Goal: Task Accomplishment & Management: Manage account settings

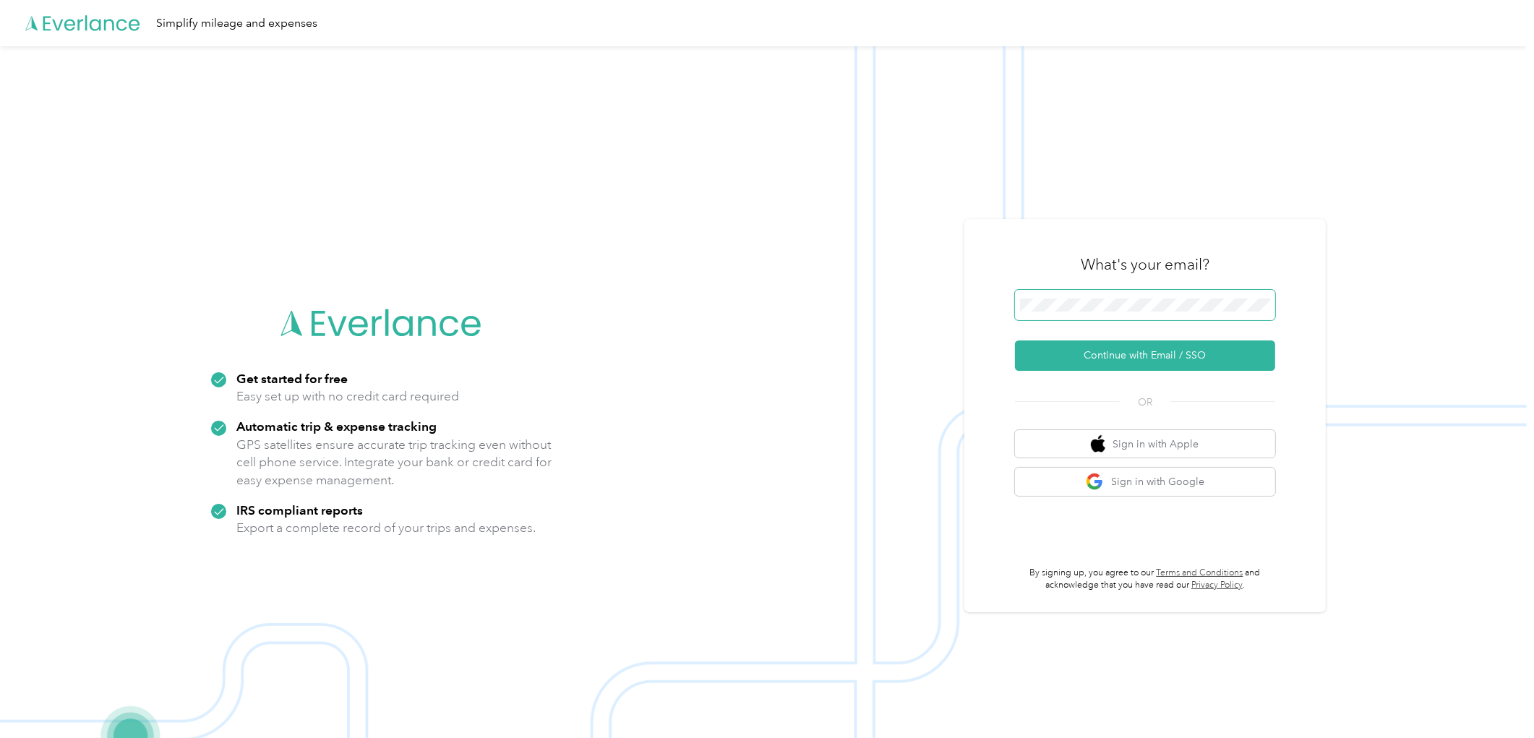
click at [1104, 296] on span at bounding box center [1145, 305] width 260 height 30
click at [1112, 297] on span at bounding box center [1145, 305] width 260 height 30
click at [1136, 346] on button "Continue with Email / SSO" at bounding box center [1145, 355] width 260 height 30
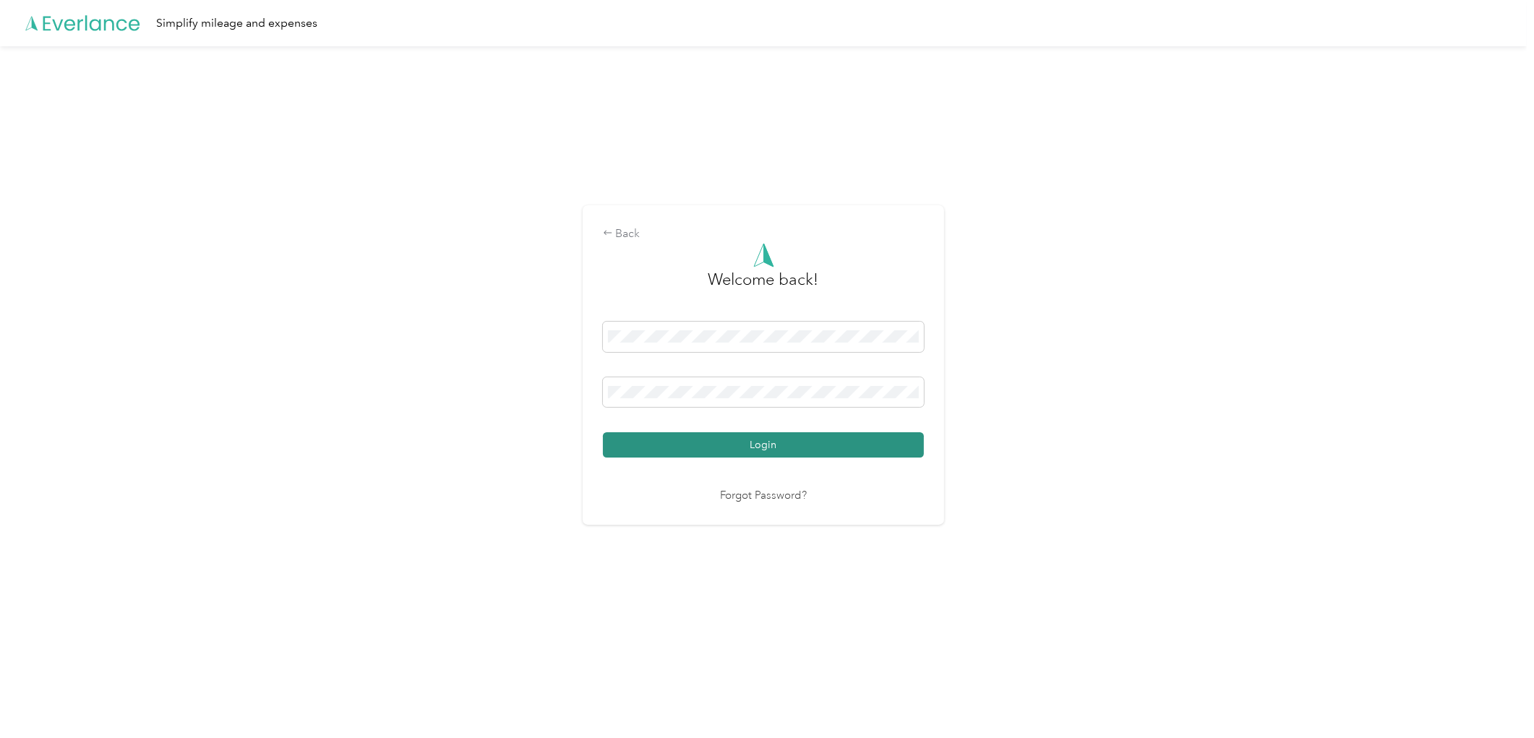
click at [778, 455] on button "Login" at bounding box center [763, 444] width 321 height 25
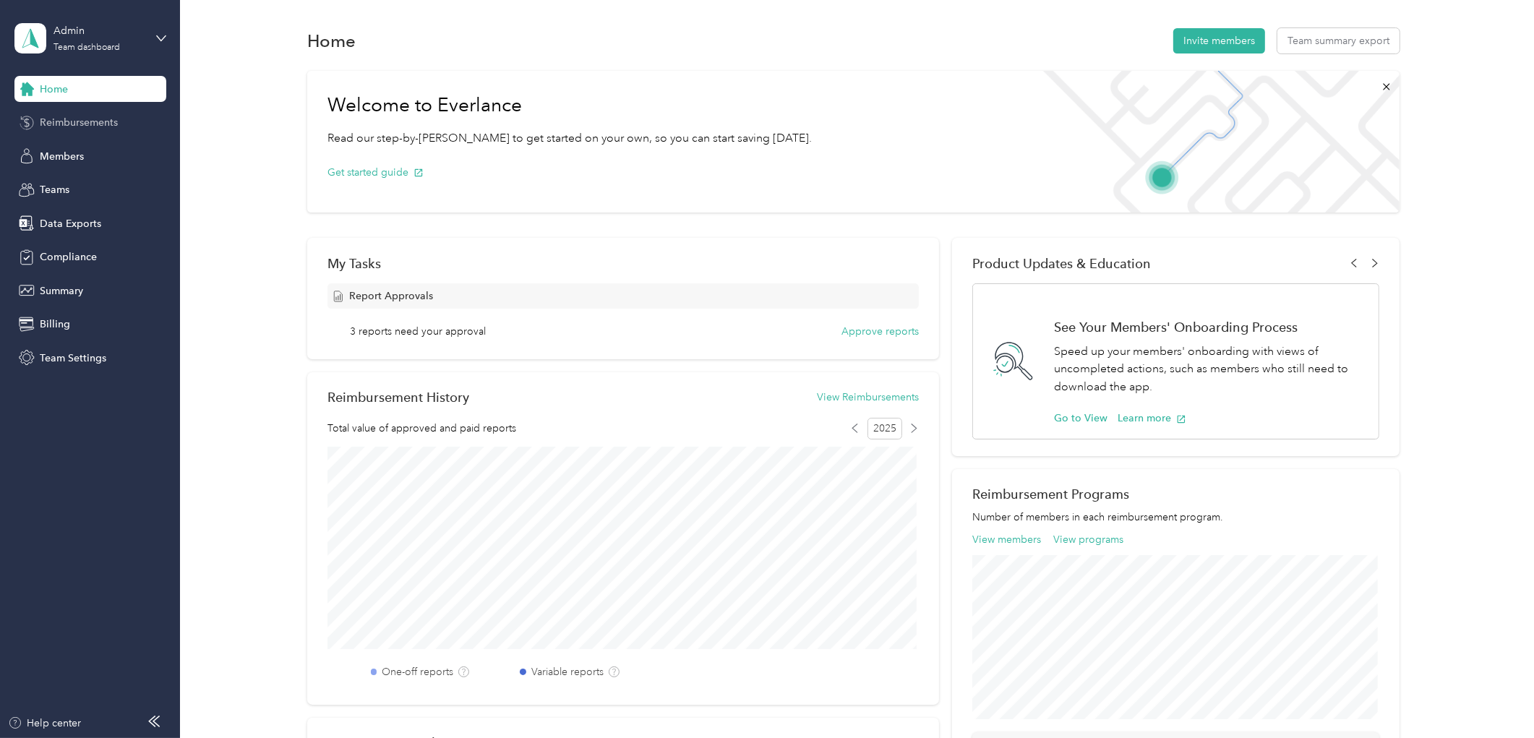
click at [125, 124] on div "Reimbursements" at bounding box center [90, 123] width 152 height 26
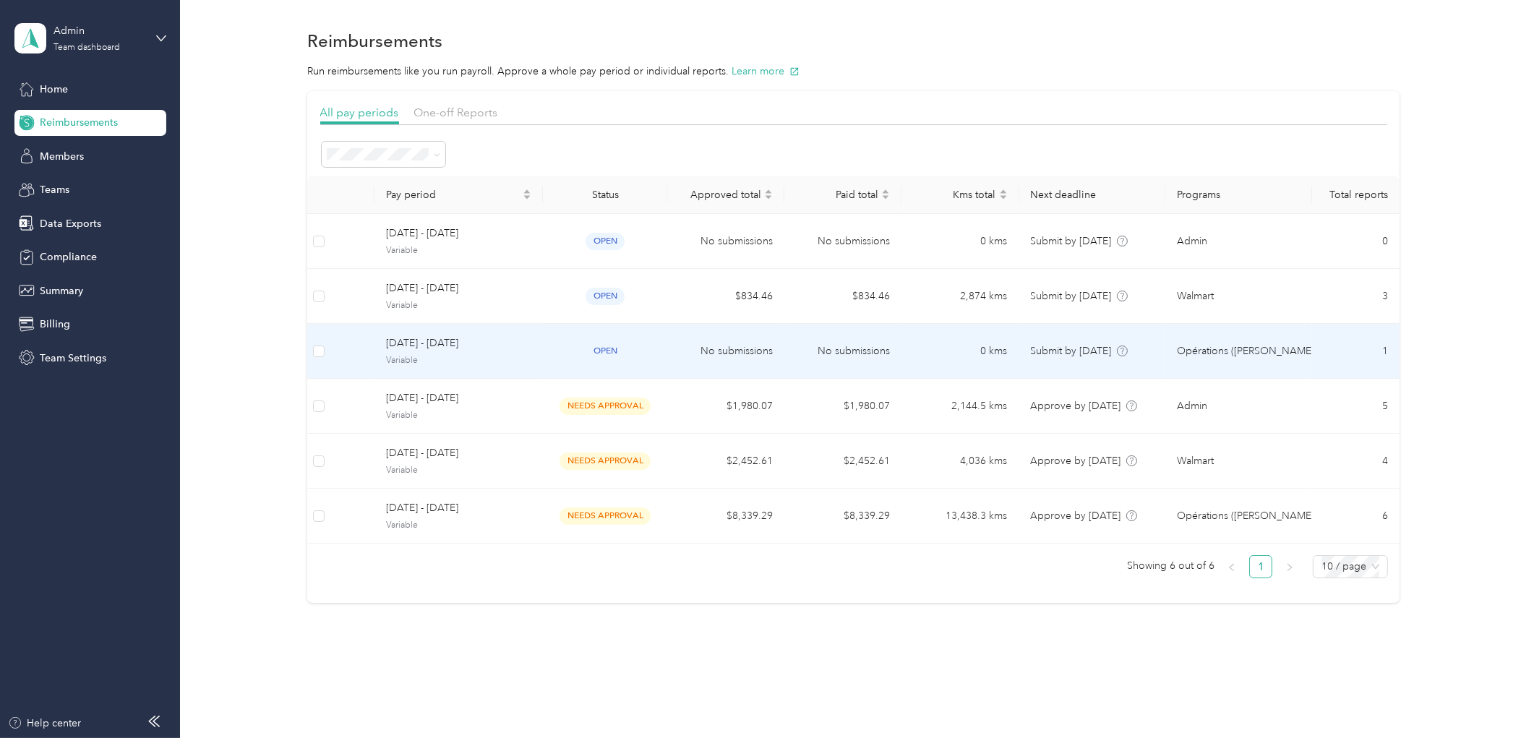
click at [489, 333] on td "[DATE] - [DATE] Variable" at bounding box center [458, 351] width 168 height 55
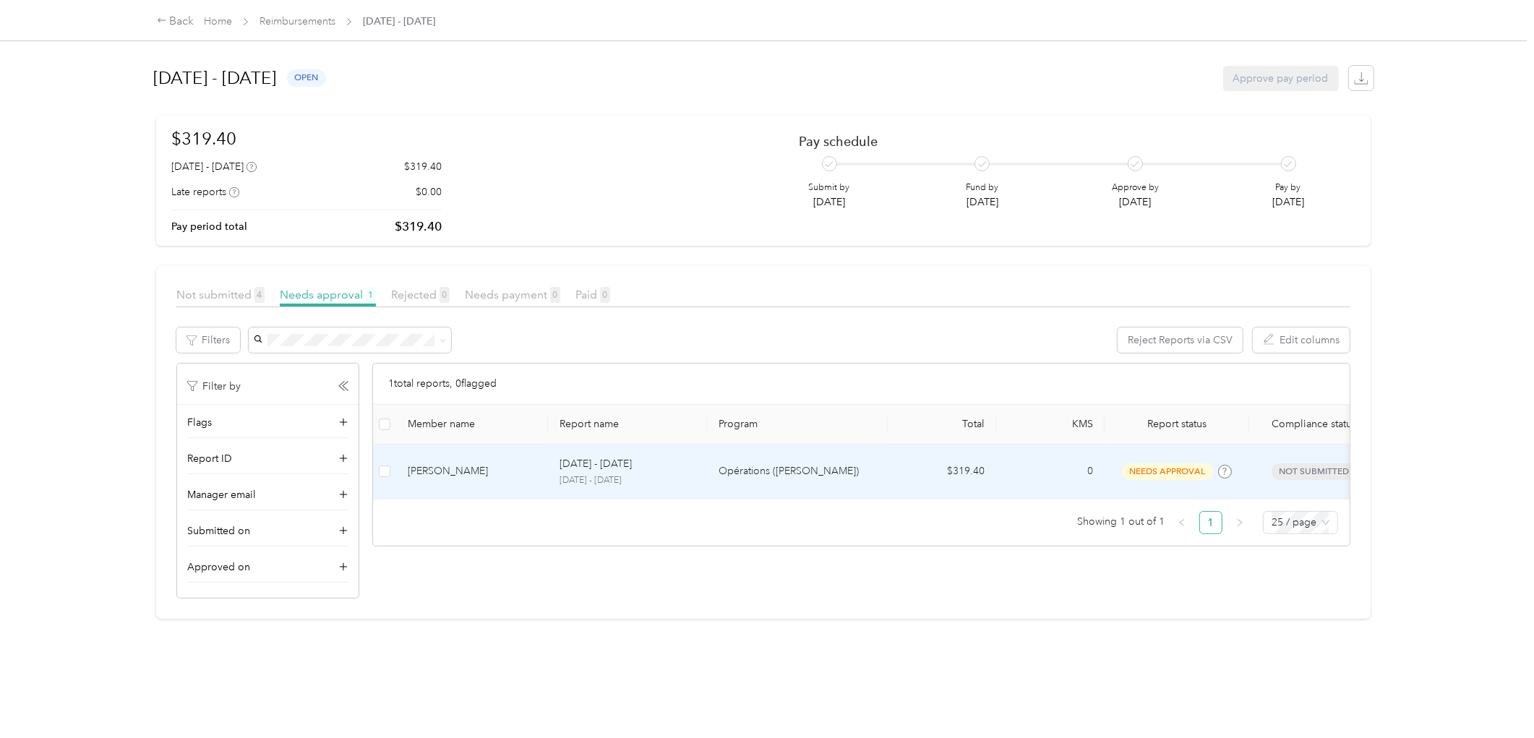
click at [483, 483] on td "[PERSON_NAME]" at bounding box center [472, 472] width 152 height 55
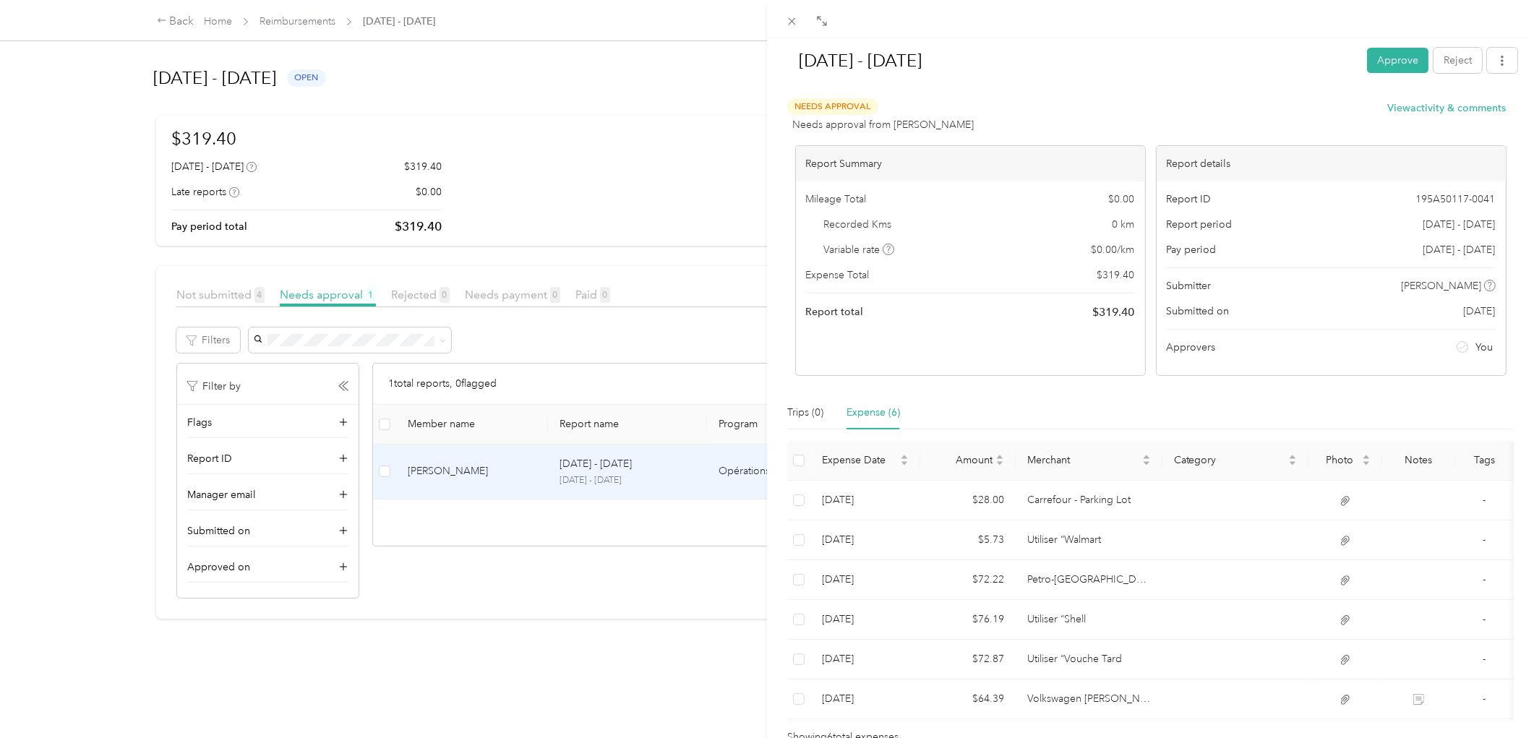
scroll to position [94, 0]
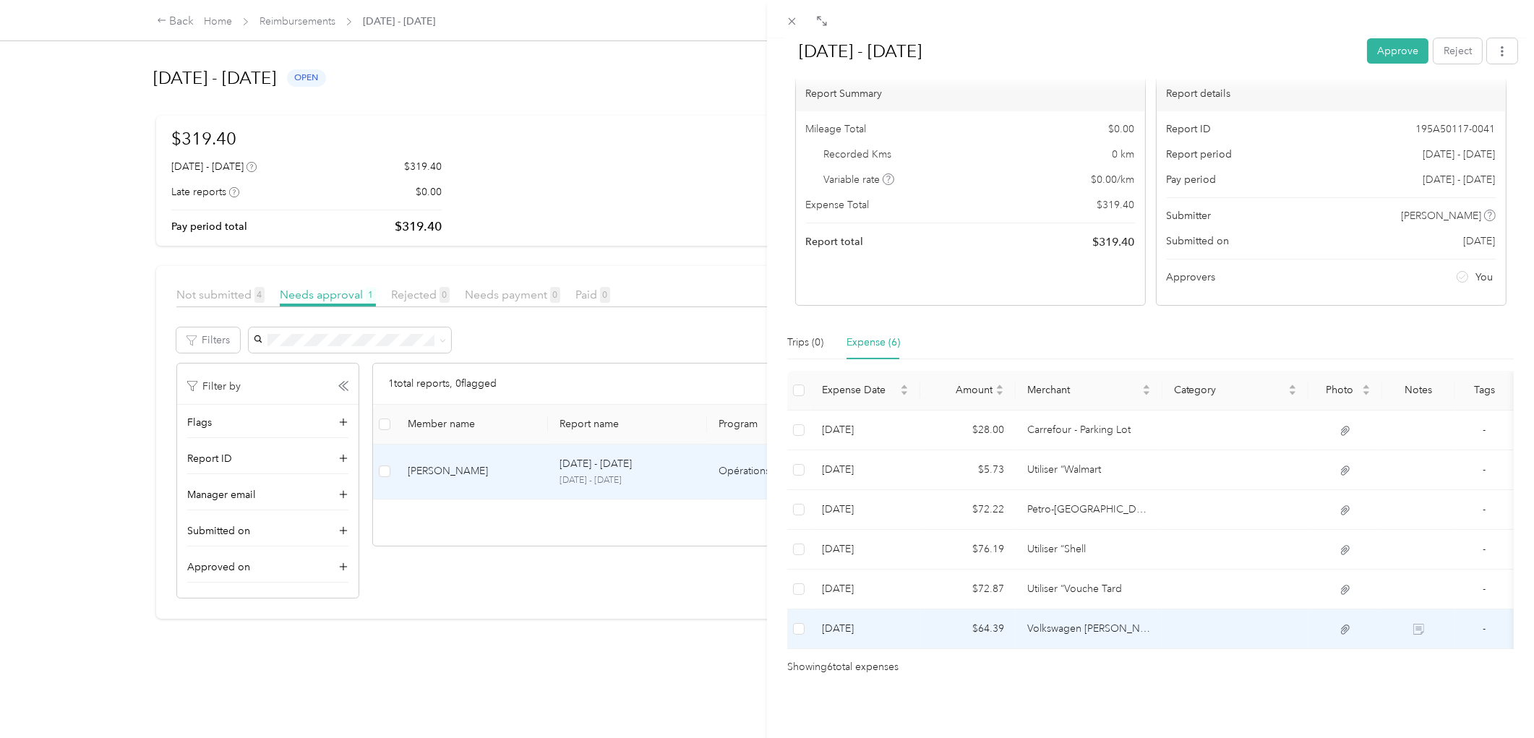
click at [1089, 609] on td "Volkswagen [PERSON_NAME] Boisbriand" at bounding box center [1089, 629] width 147 height 40
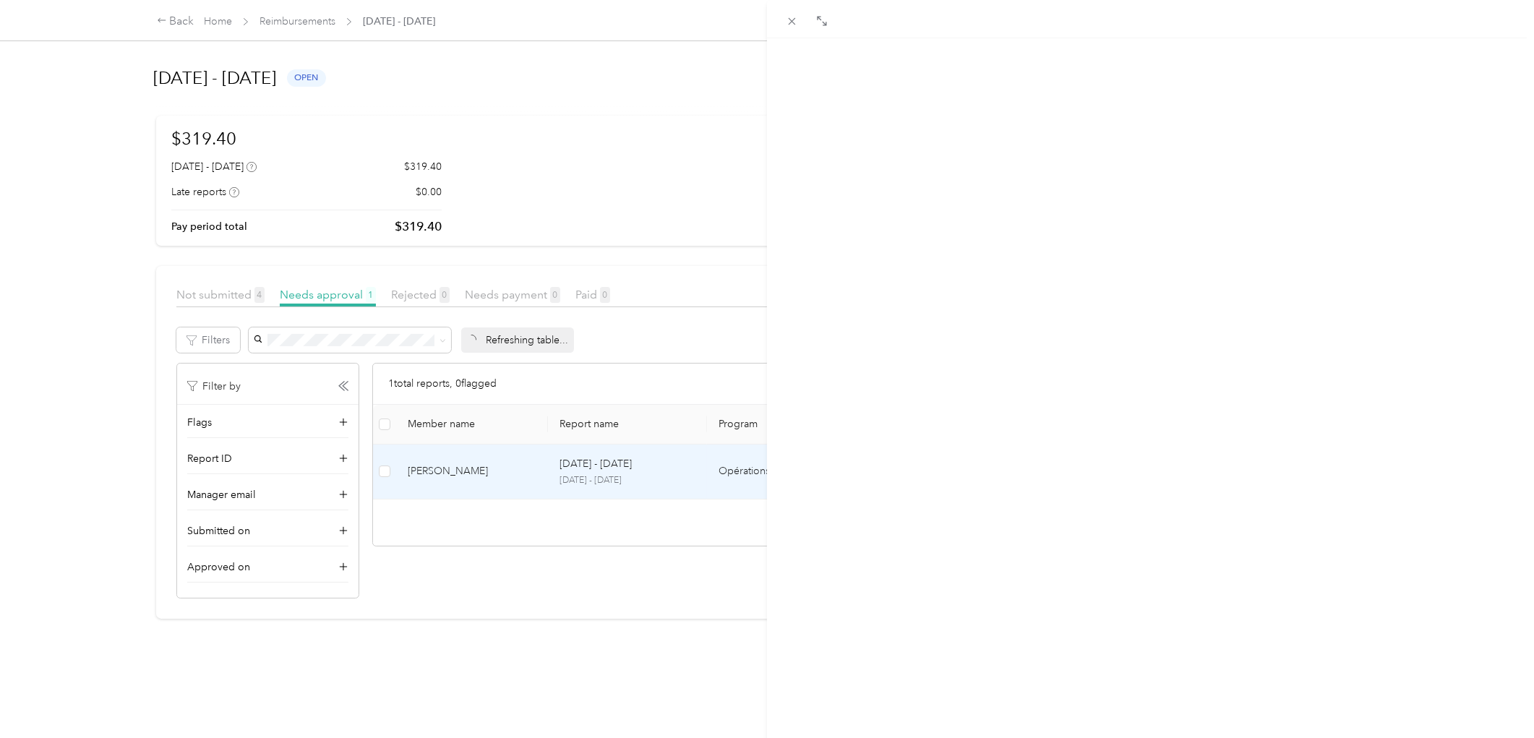
scroll to position [0, 0]
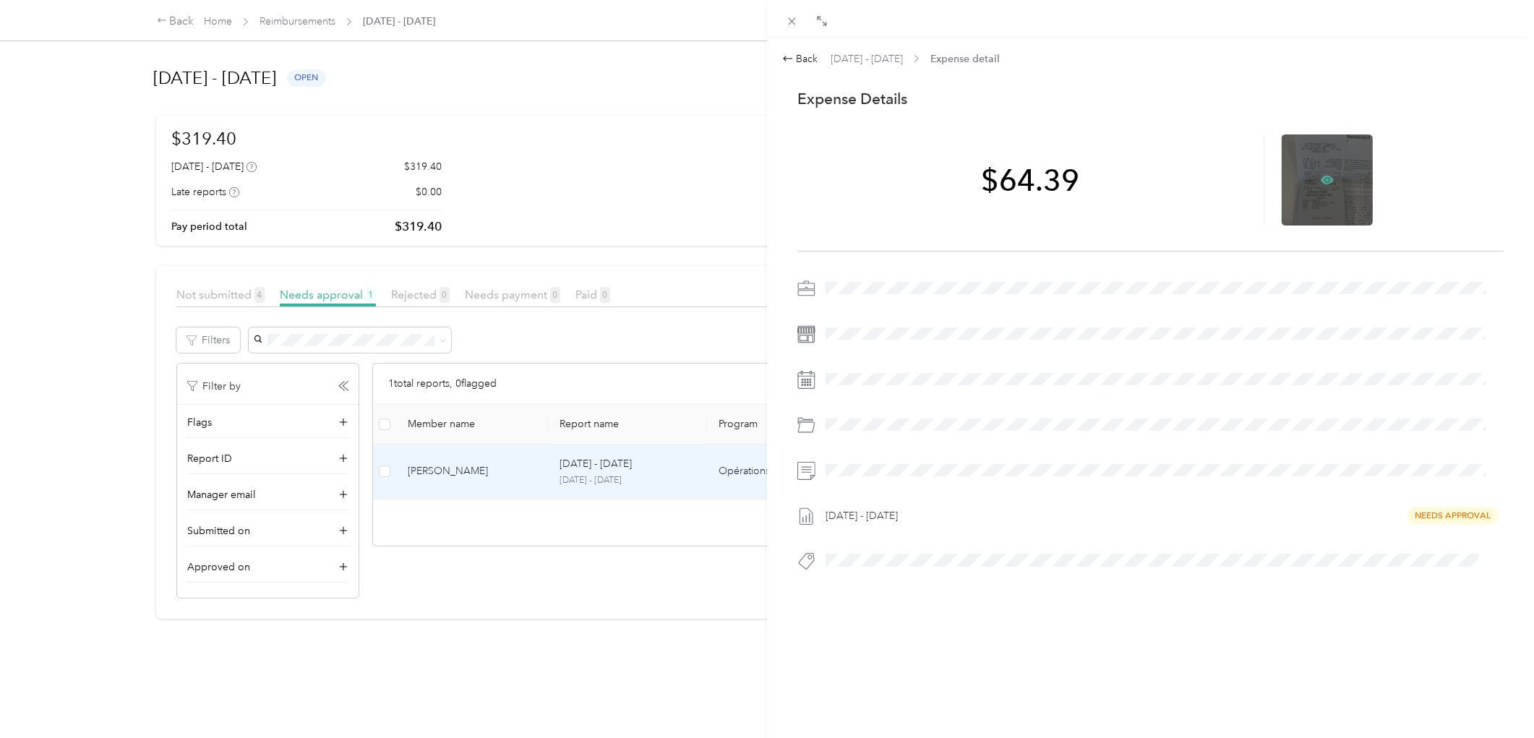
click at [1321, 181] on icon at bounding box center [1327, 179] width 13 height 13
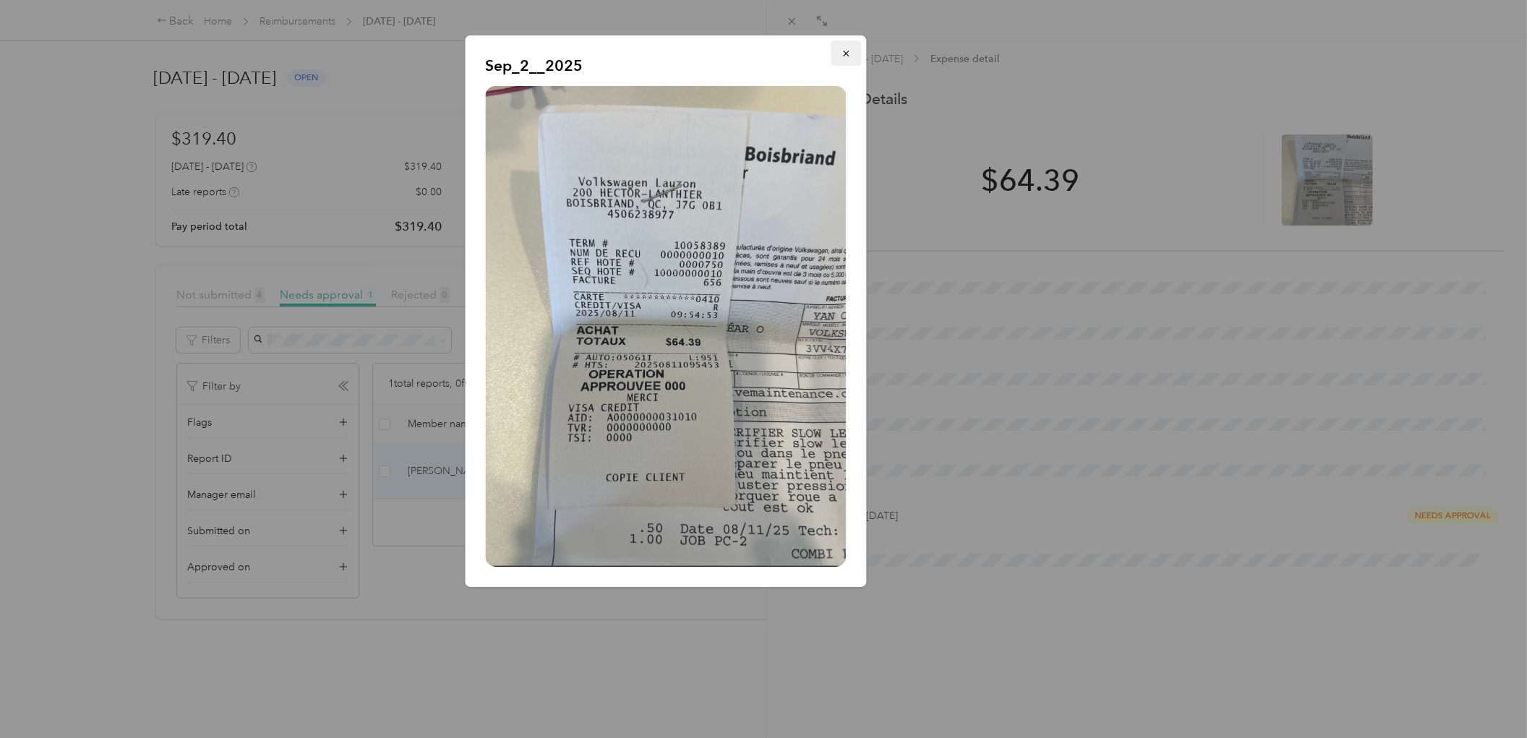
click at [846, 52] on icon "button" at bounding box center [846, 53] width 10 height 10
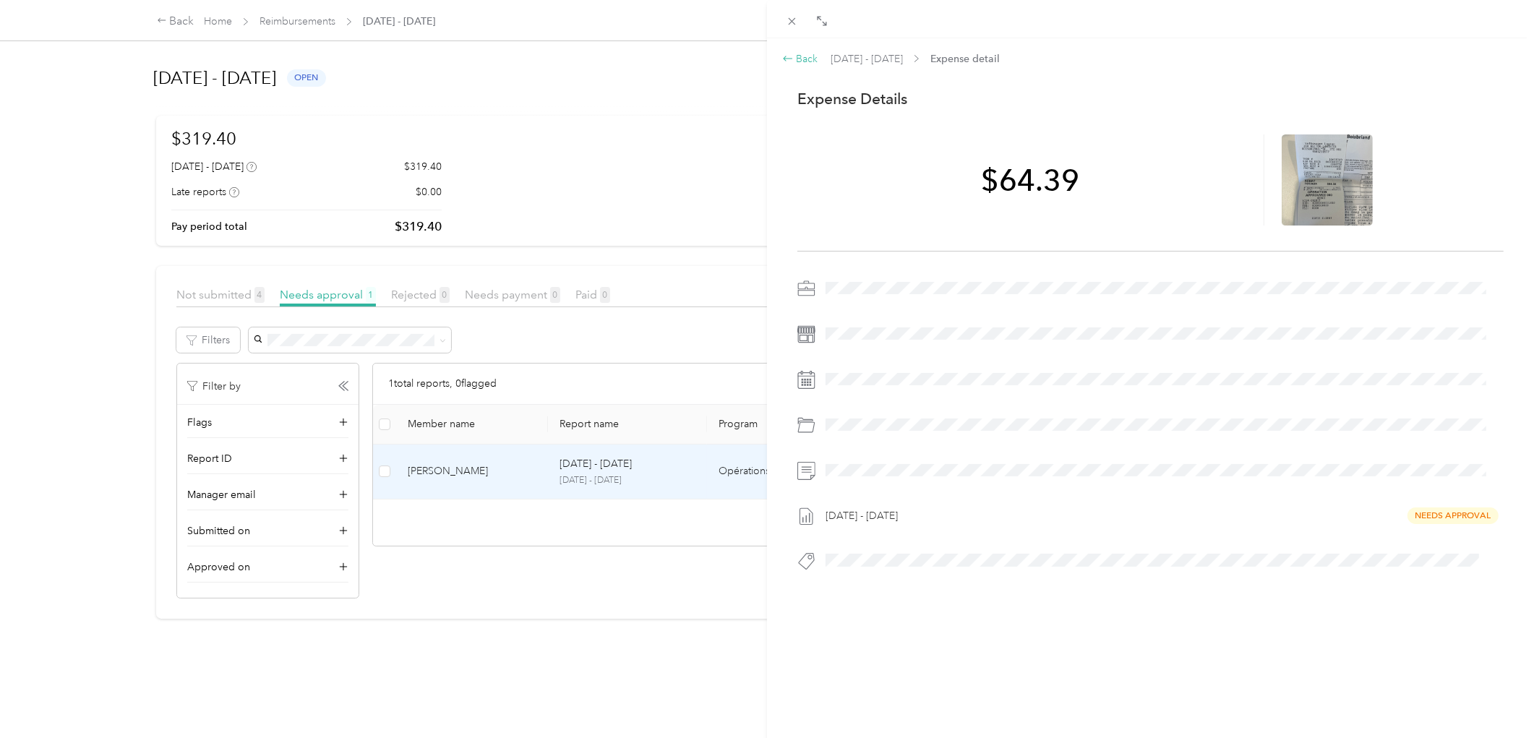
click at [793, 53] on icon at bounding box center [788, 59] width 12 height 12
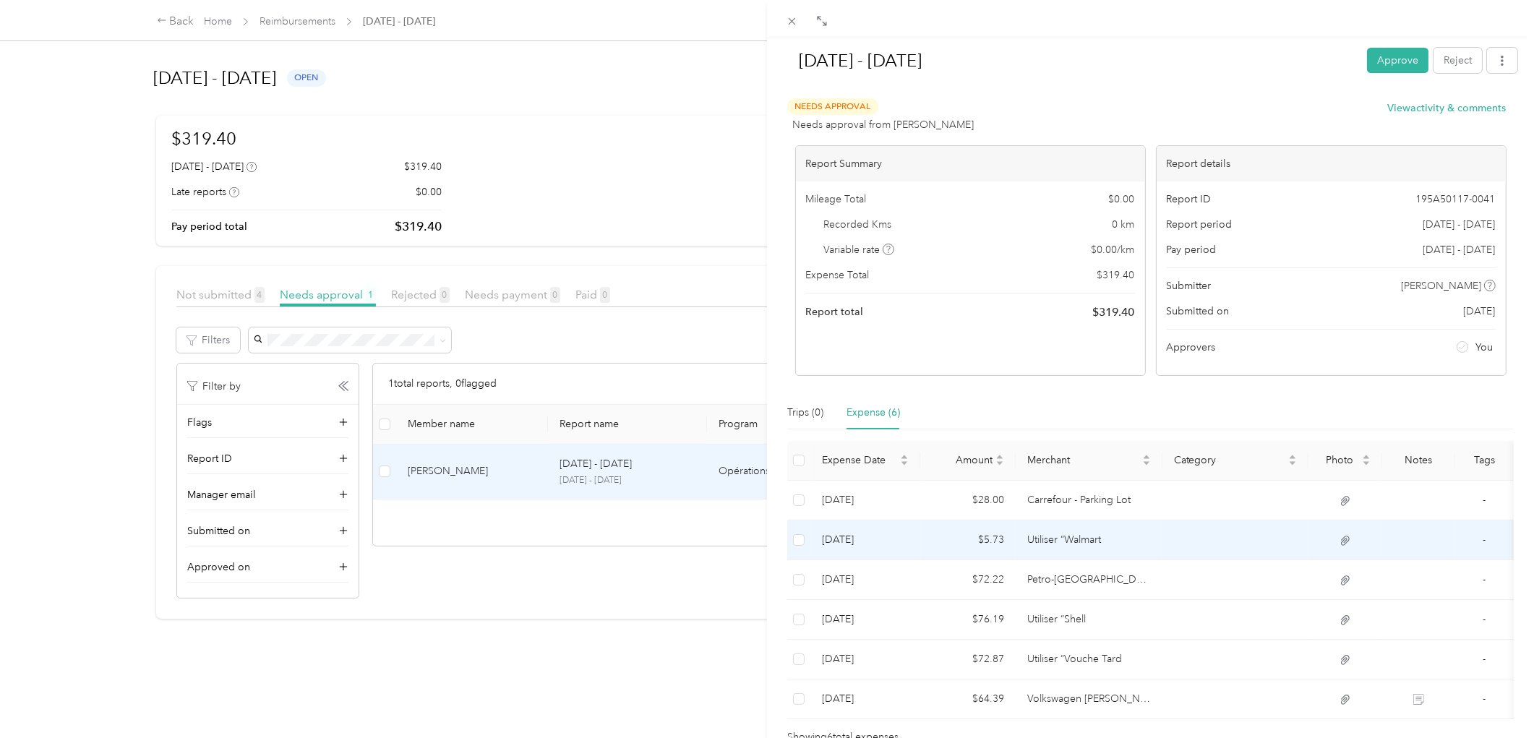
click at [909, 536] on td "[DATE]" at bounding box center [865, 540] width 110 height 40
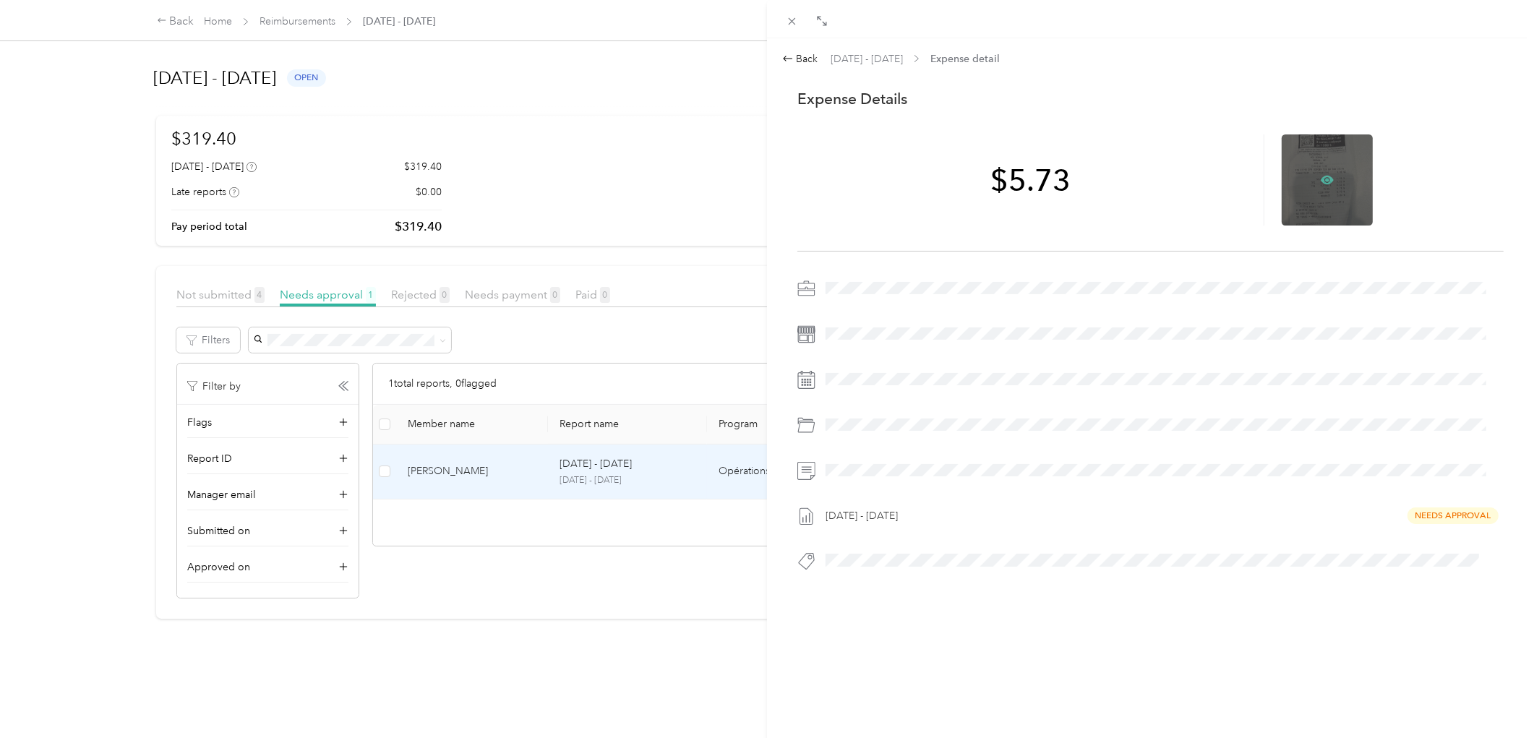
click at [1321, 184] on icon at bounding box center [1327, 180] width 13 height 9
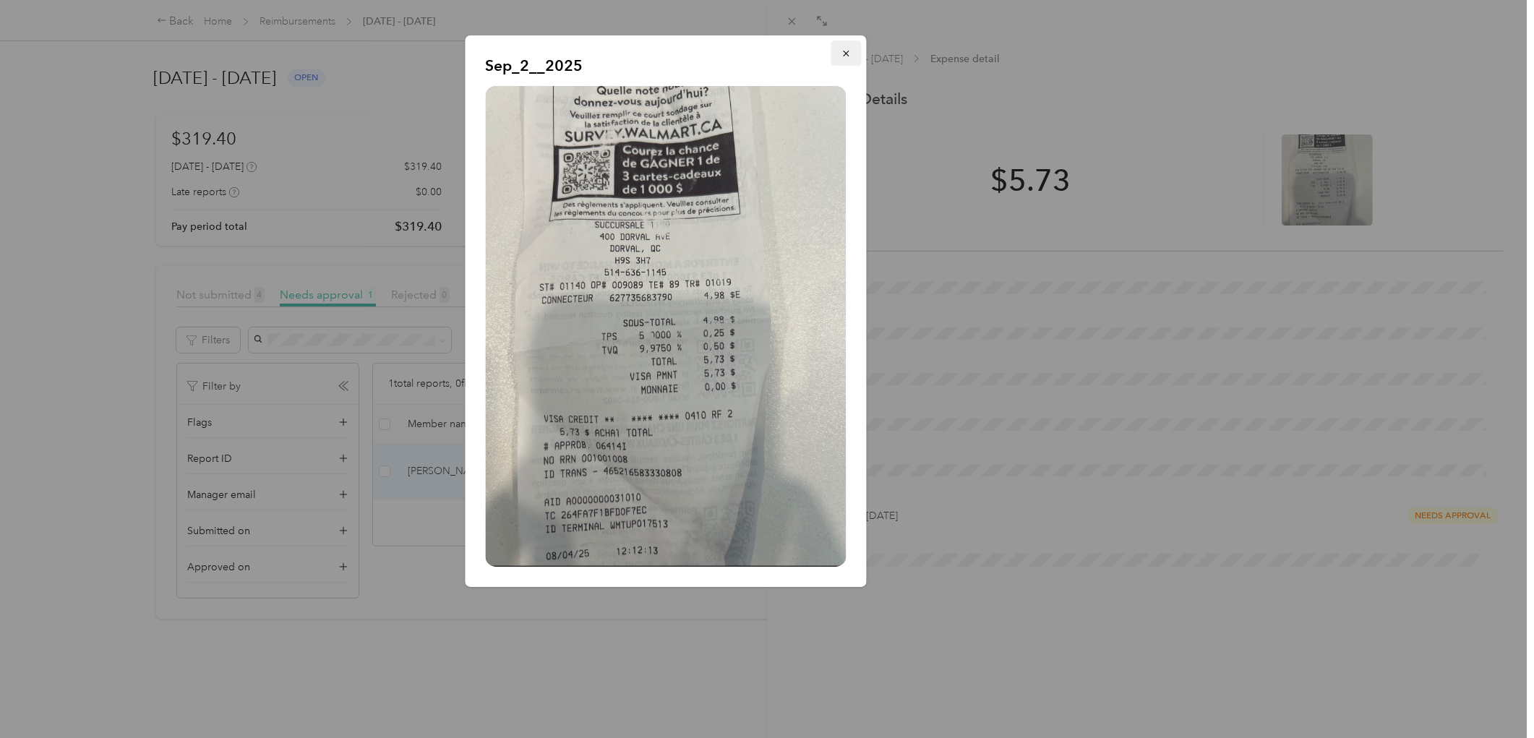
click at [841, 56] on icon "button" at bounding box center [846, 53] width 10 height 10
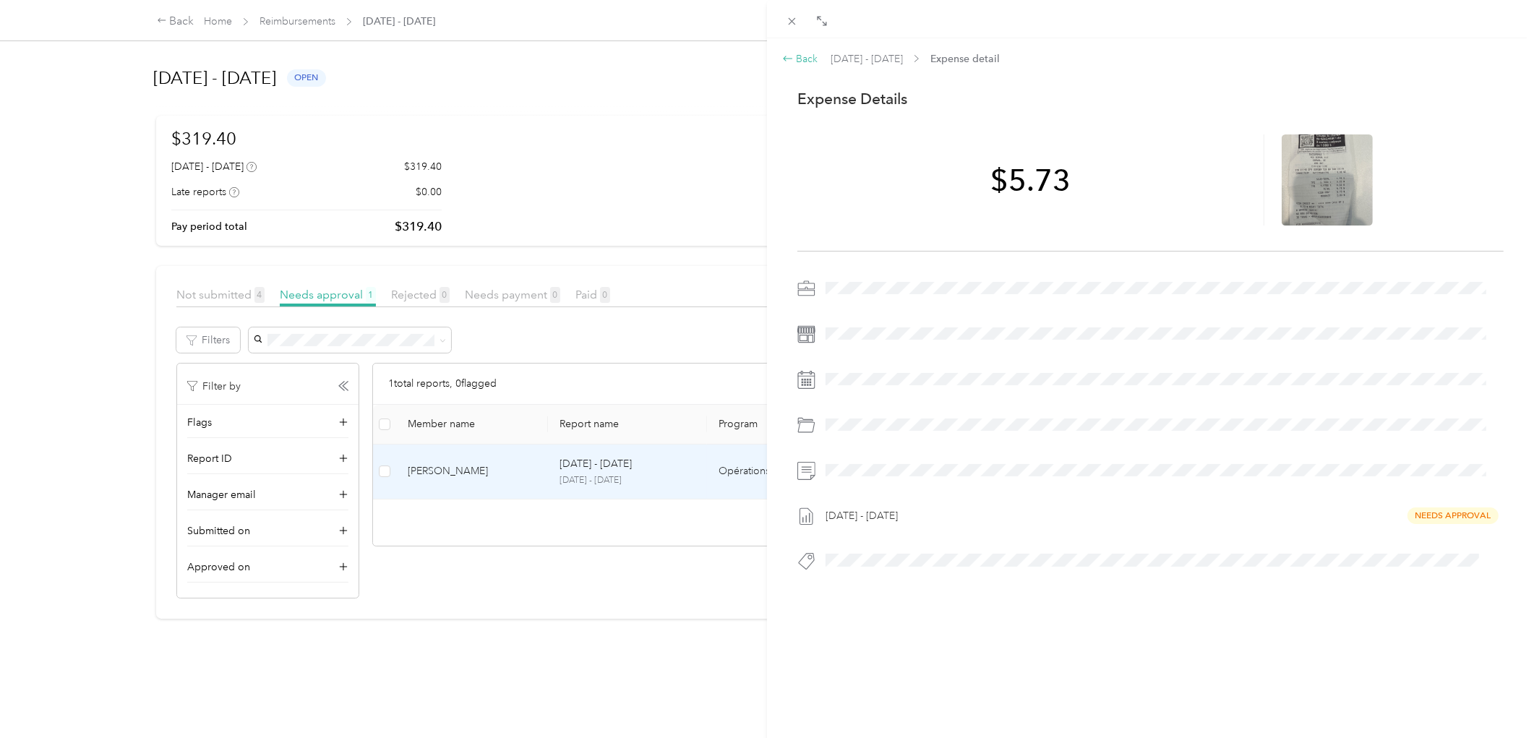
click at [796, 59] on div "Back" at bounding box center [800, 58] width 36 height 15
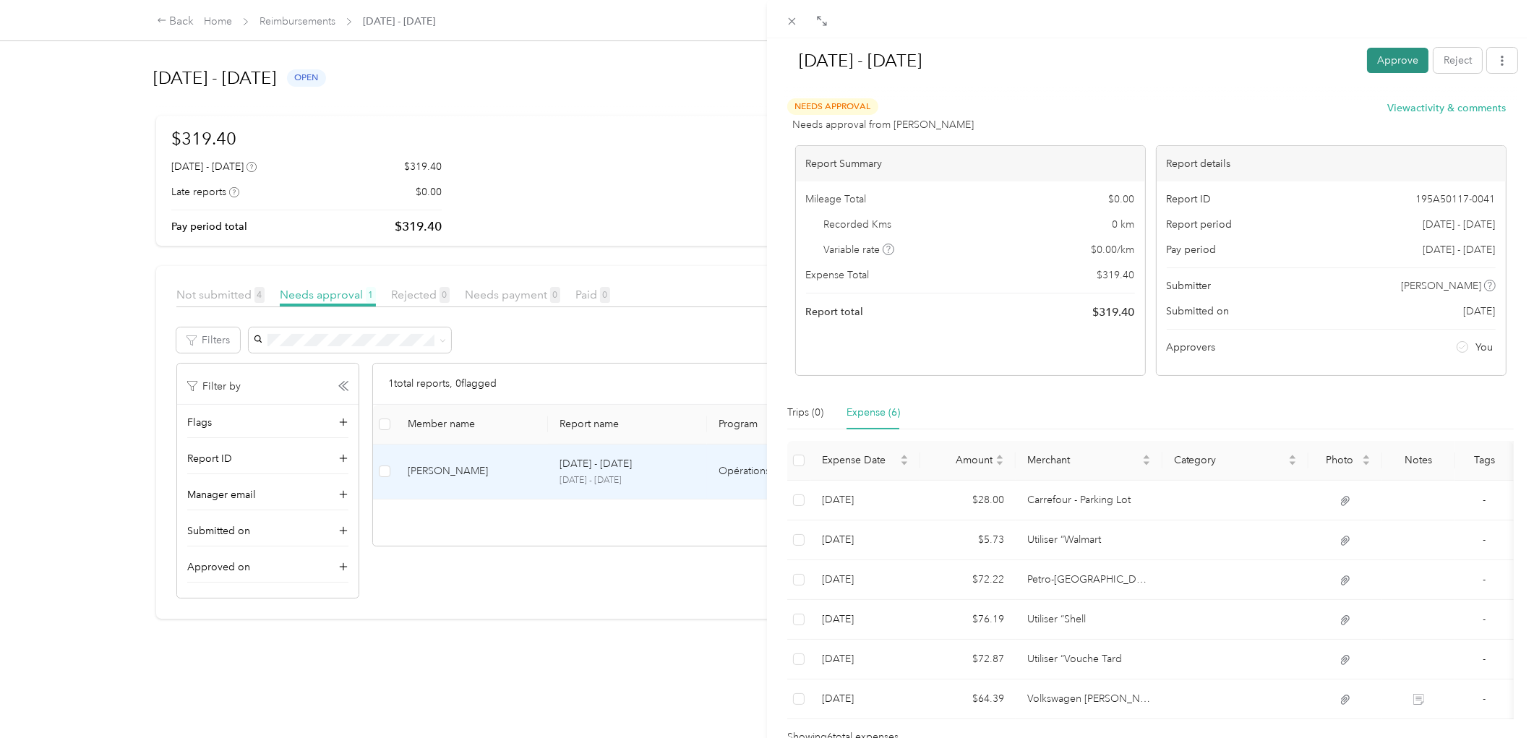
click at [1368, 59] on button "Approve" at bounding box center [1397, 60] width 61 height 25
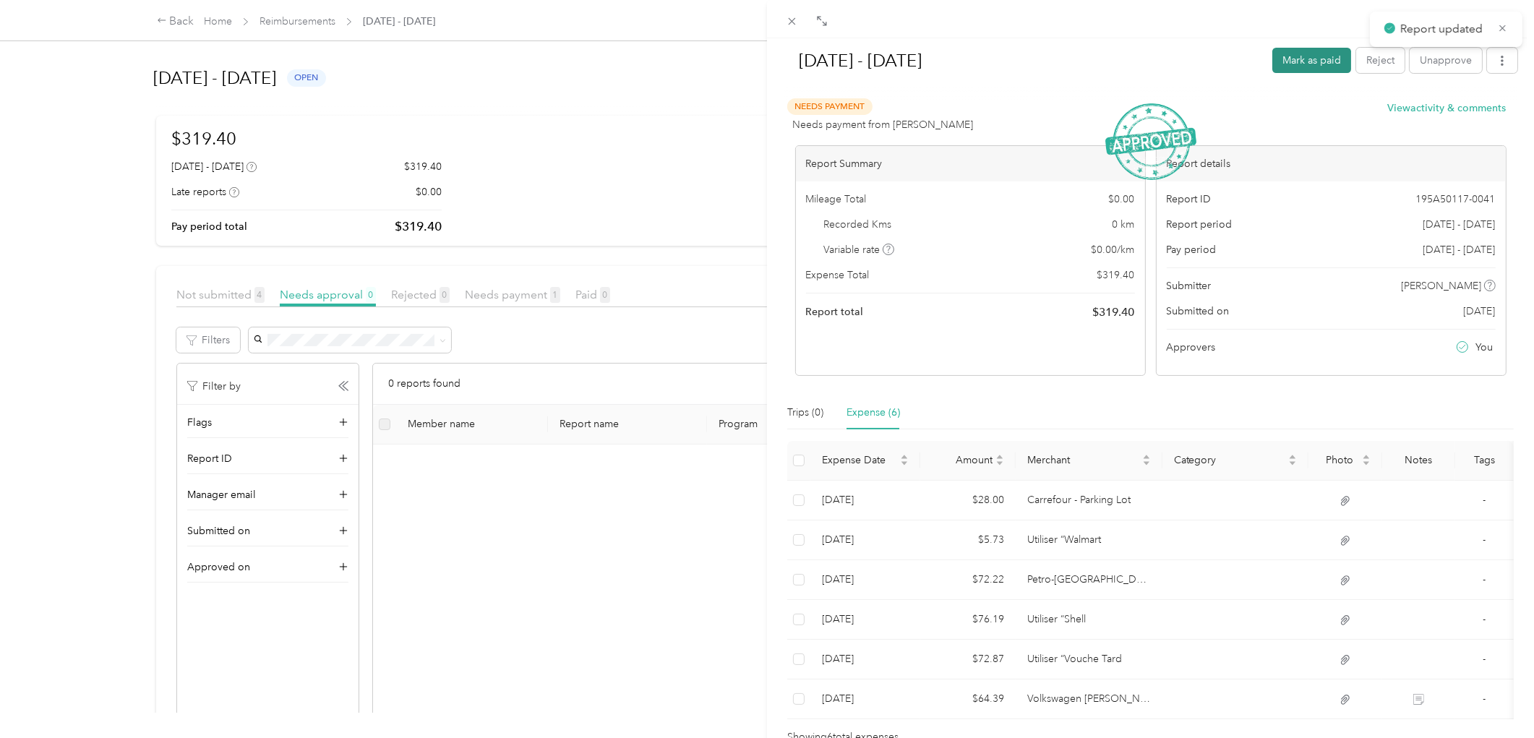
click at [1305, 64] on button "Mark as paid" at bounding box center [1311, 60] width 79 height 25
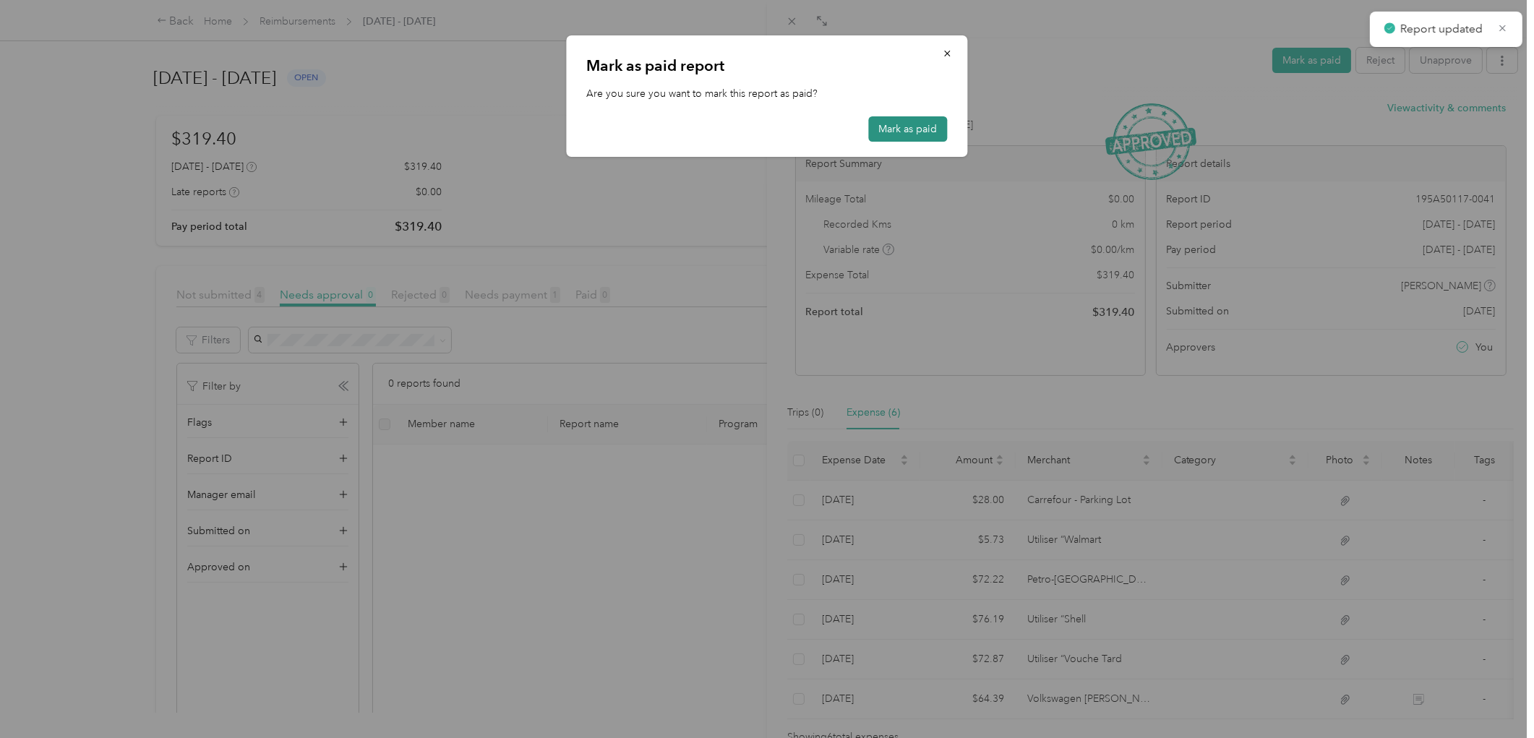
click at [935, 130] on button "Mark as paid" at bounding box center [908, 128] width 79 height 25
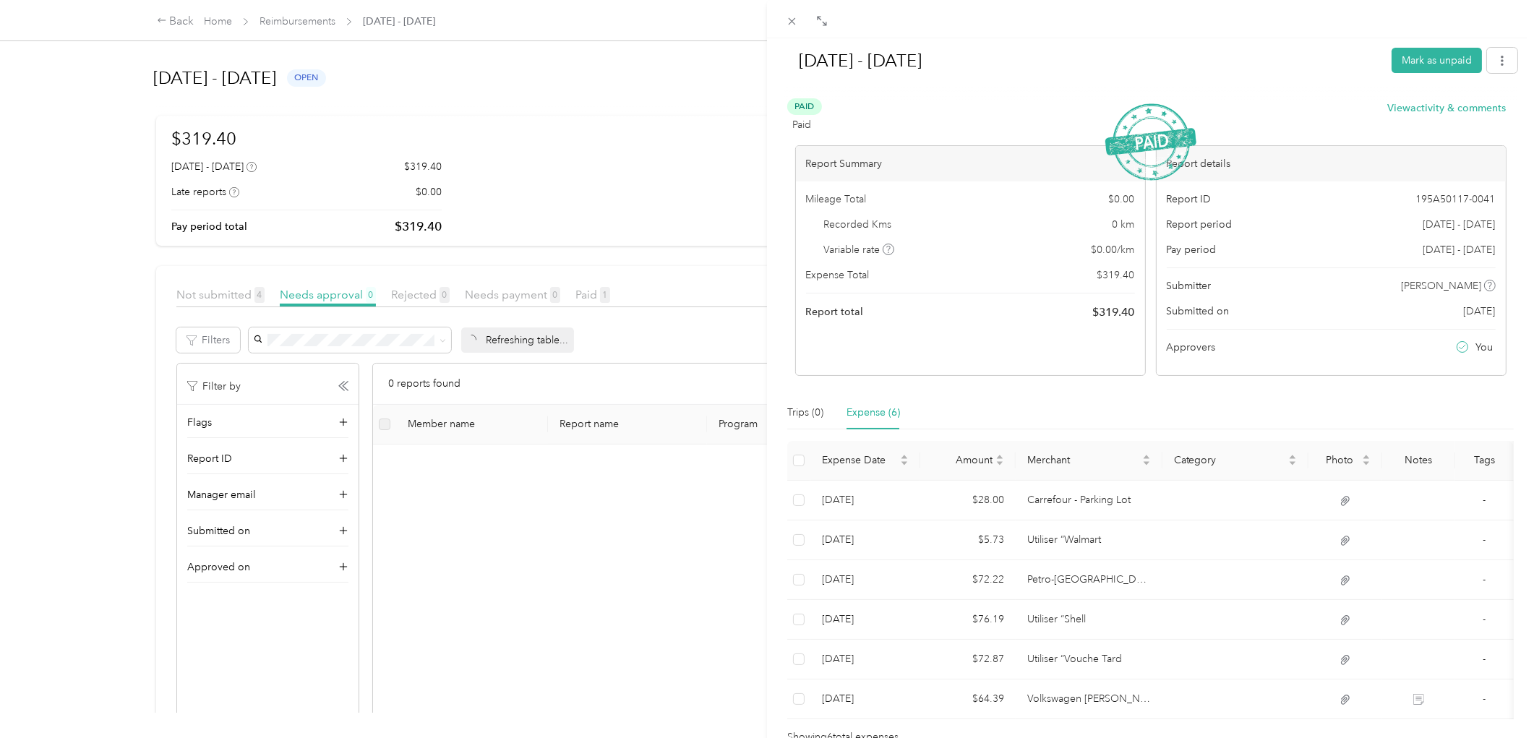
click at [300, 20] on div "[DATE] - [DATE] Mark as unpaid Paid Paid View activity & comments Report Summar…" at bounding box center [767, 369] width 1534 height 738
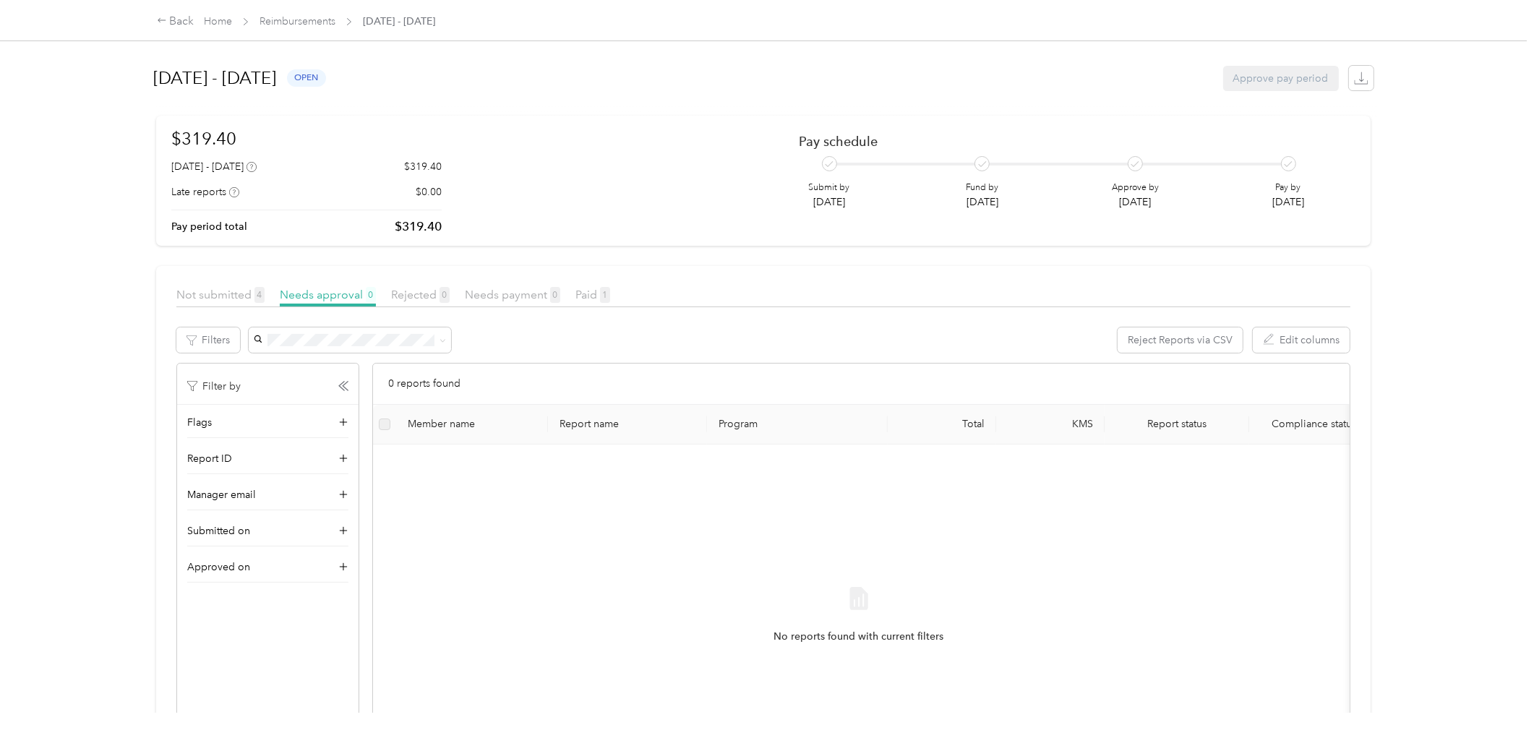
click at [302, 22] on div at bounding box center [767, 369] width 1534 height 738
click at [308, 22] on link "Reimbursements" at bounding box center [297, 21] width 76 height 12
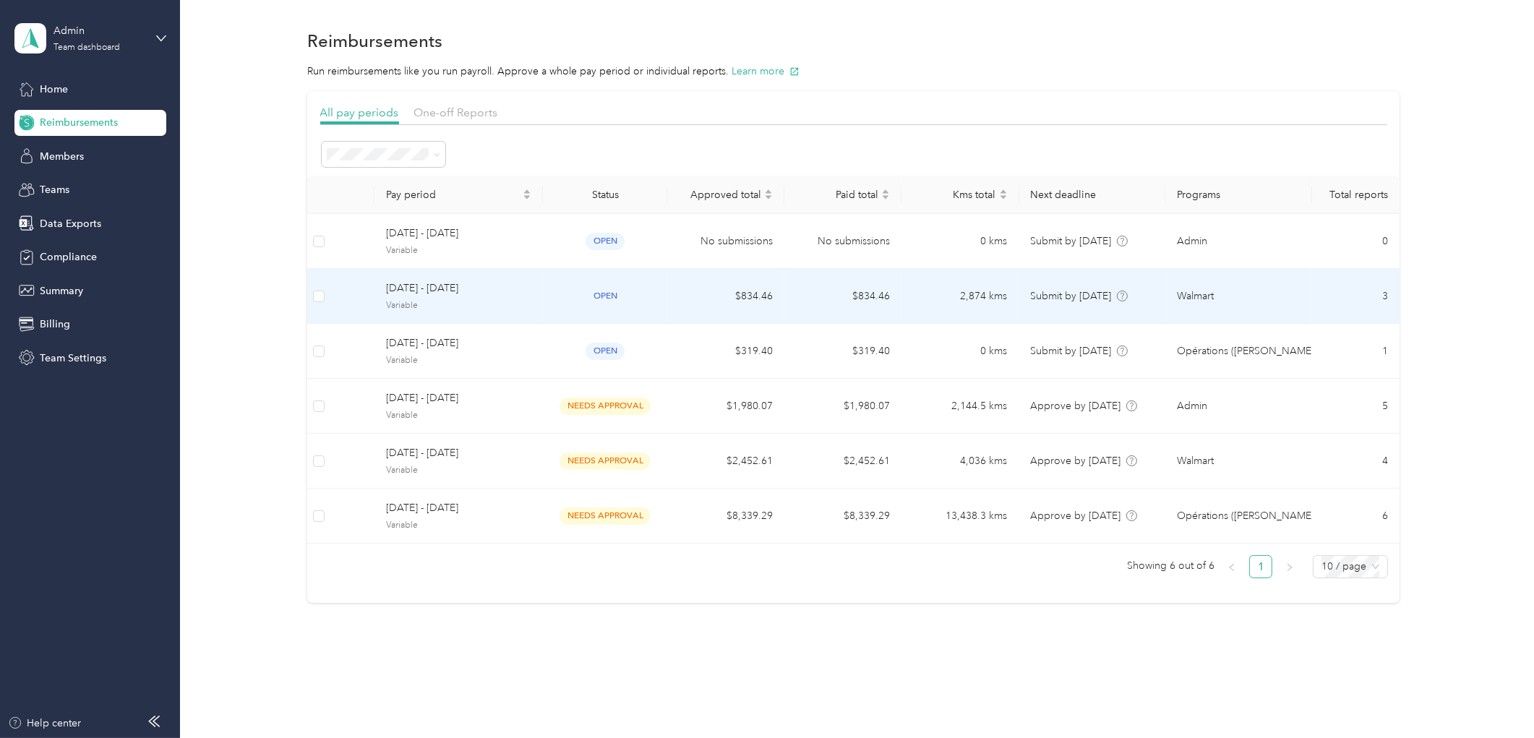
click at [508, 290] on span "[DATE] - [DATE]" at bounding box center [458, 288] width 145 height 16
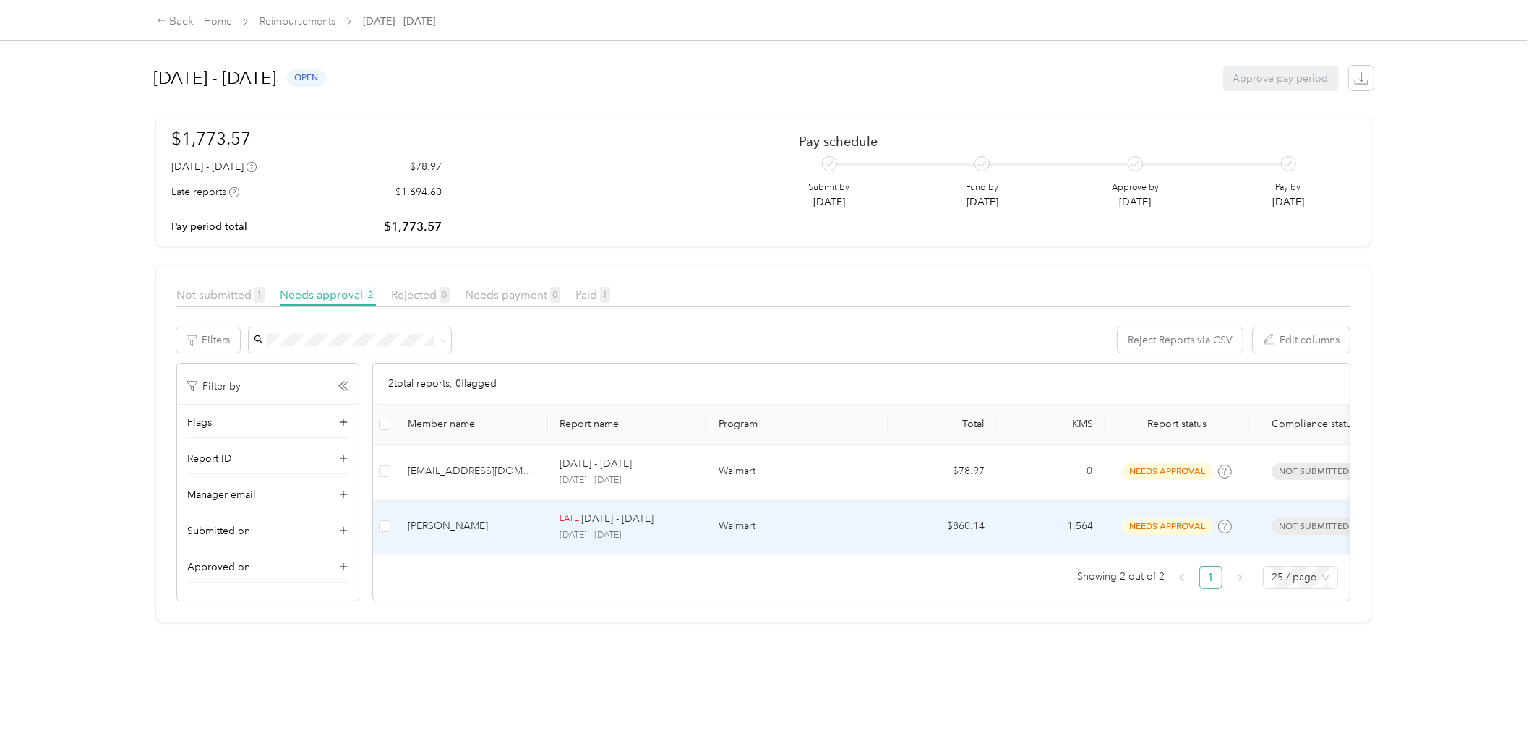
click at [510, 523] on div "[PERSON_NAME]" at bounding box center [472, 526] width 129 height 16
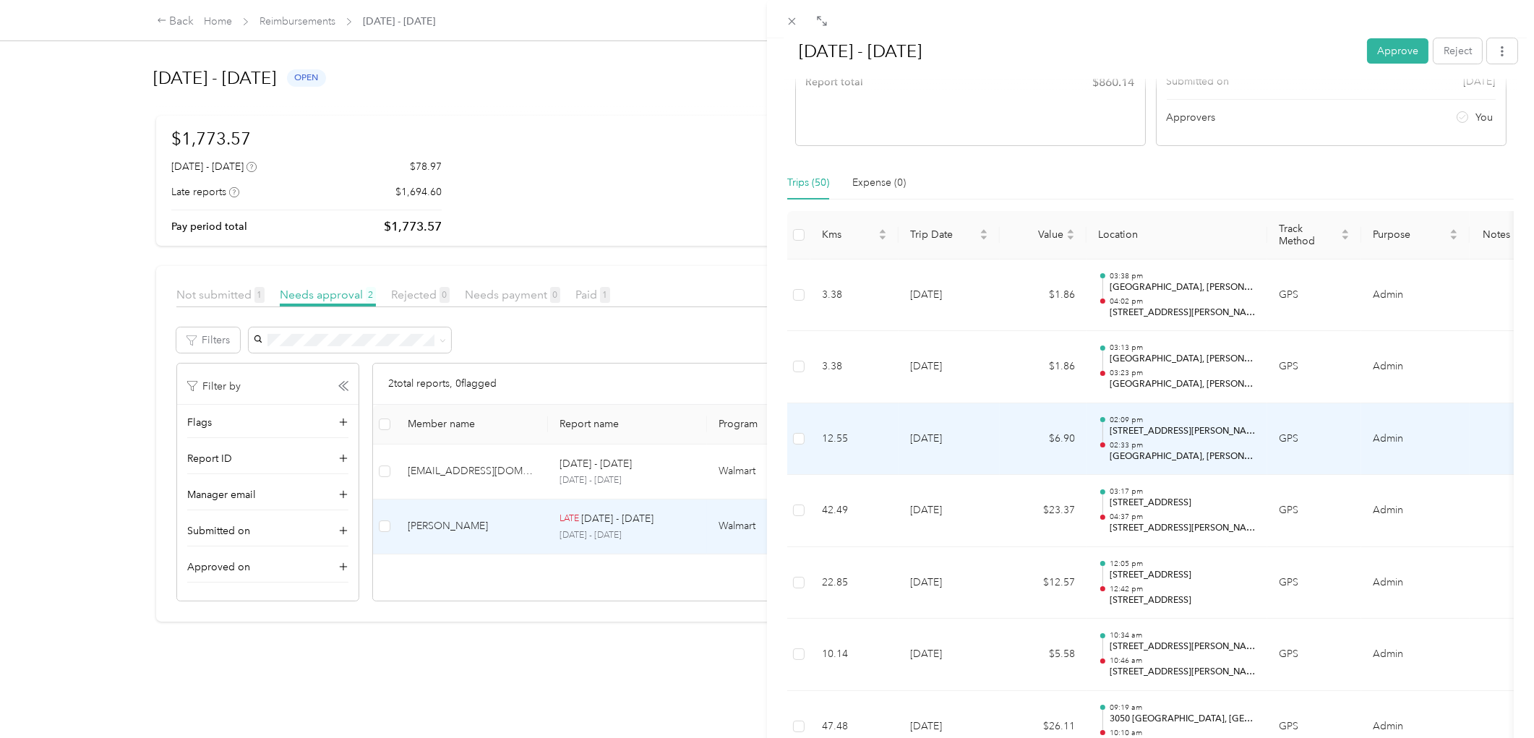
scroll to position [241, 0]
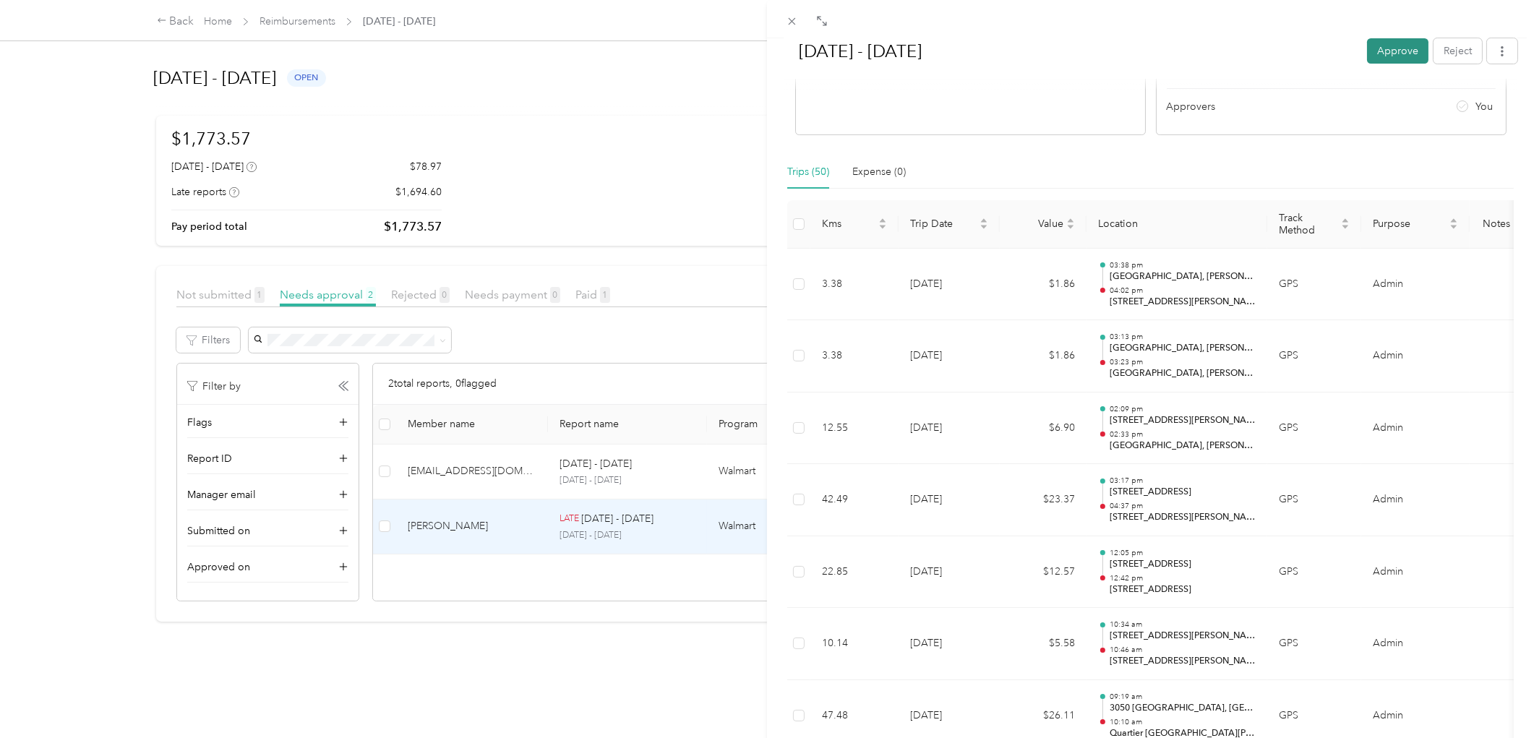
click at [1385, 55] on button "Approve" at bounding box center [1397, 50] width 61 height 25
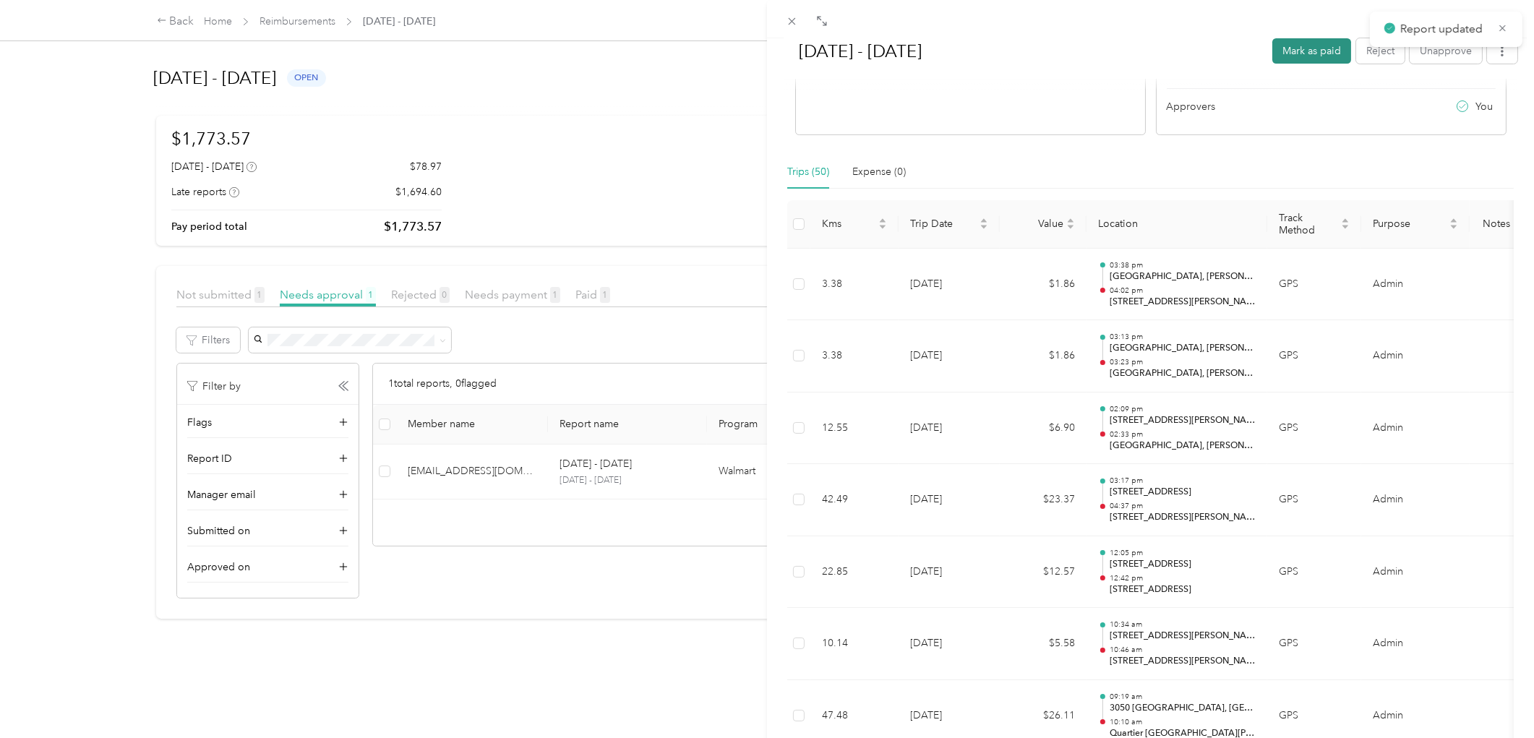
click at [1282, 48] on button "Mark as paid" at bounding box center [1311, 50] width 79 height 25
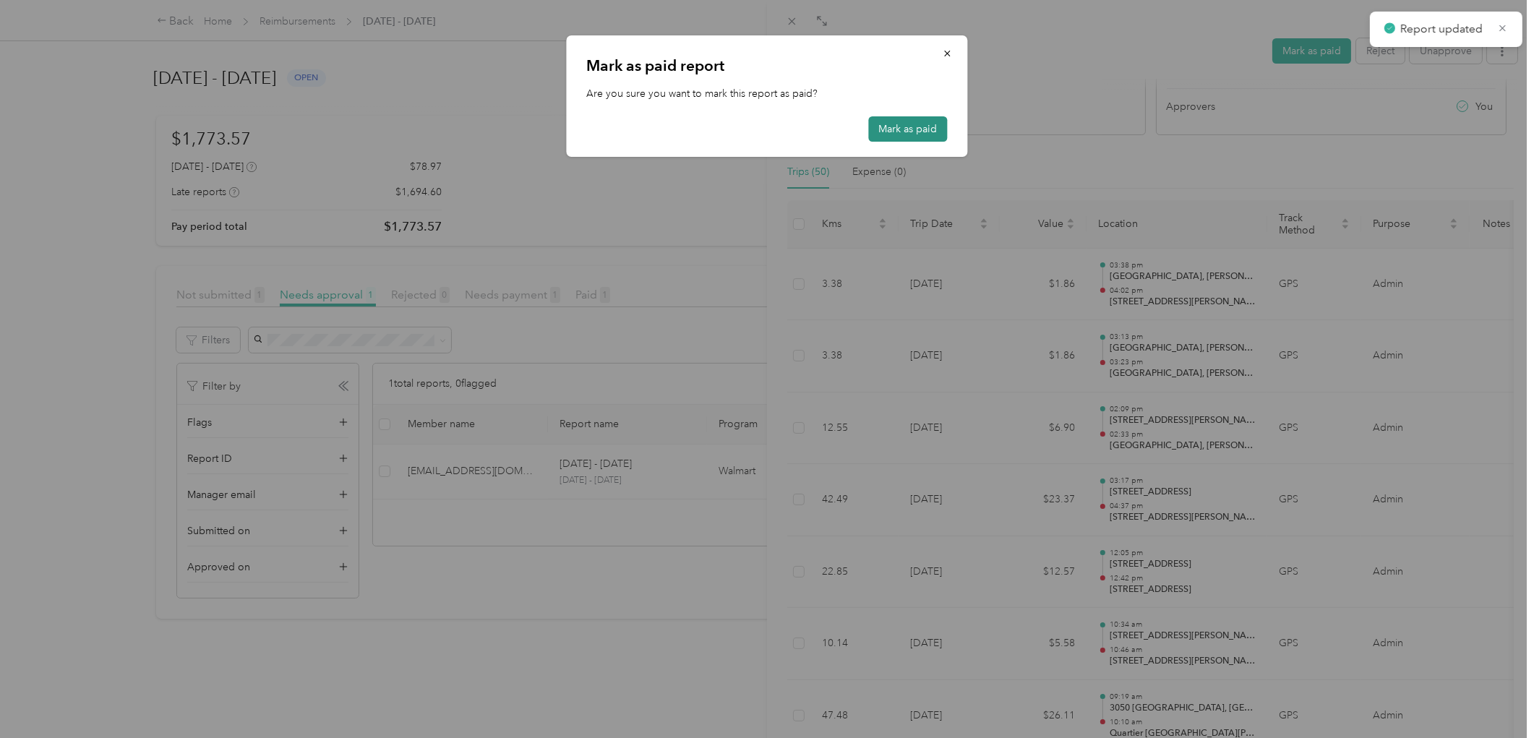
click at [911, 123] on button "Mark as paid" at bounding box center [908, 128] width 79 height 25
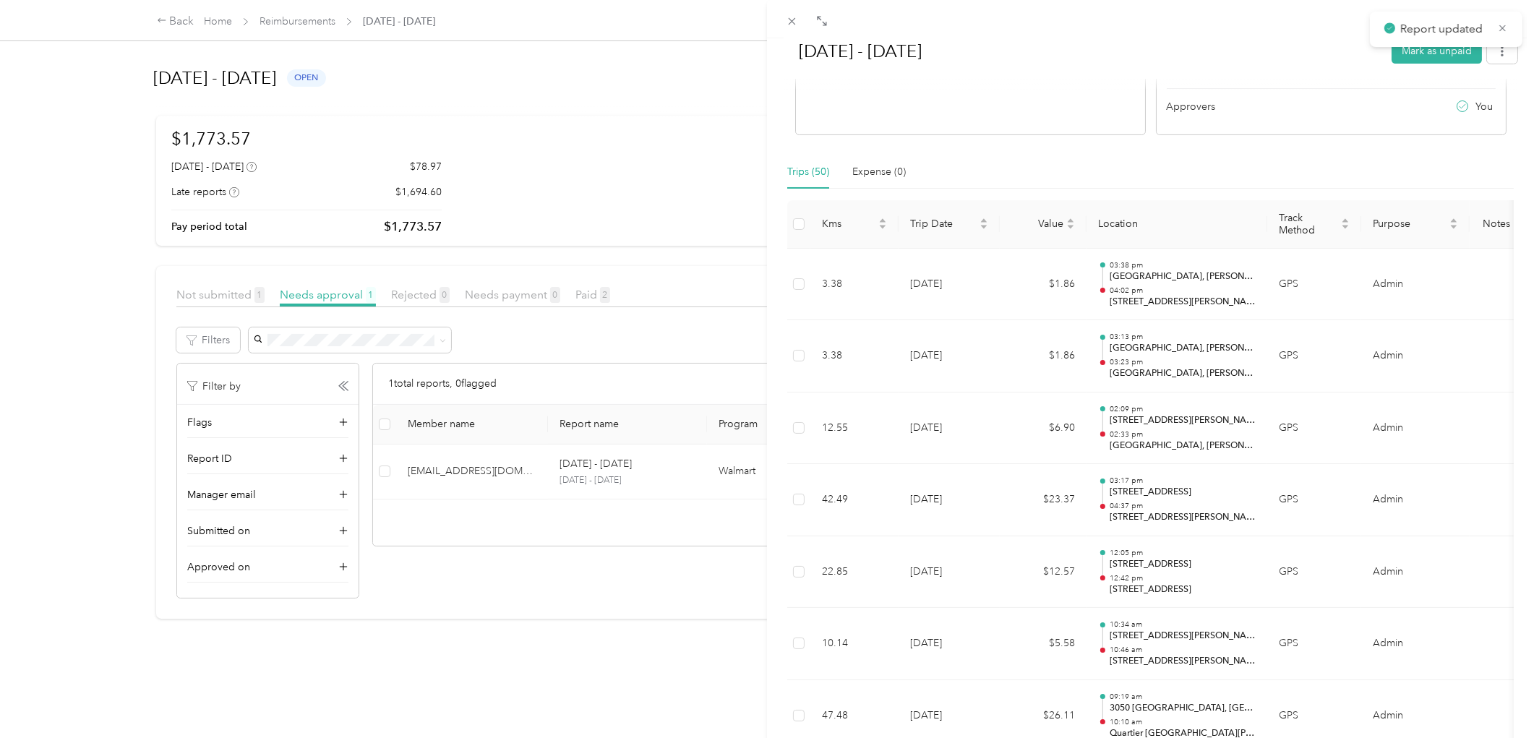
click at [225, 296] on div "[DATE] - [DATE] Mark as unpaid Paid Paid View activity & comments Report Summar…" at bounding box center [767, 369] width 1534 height 738
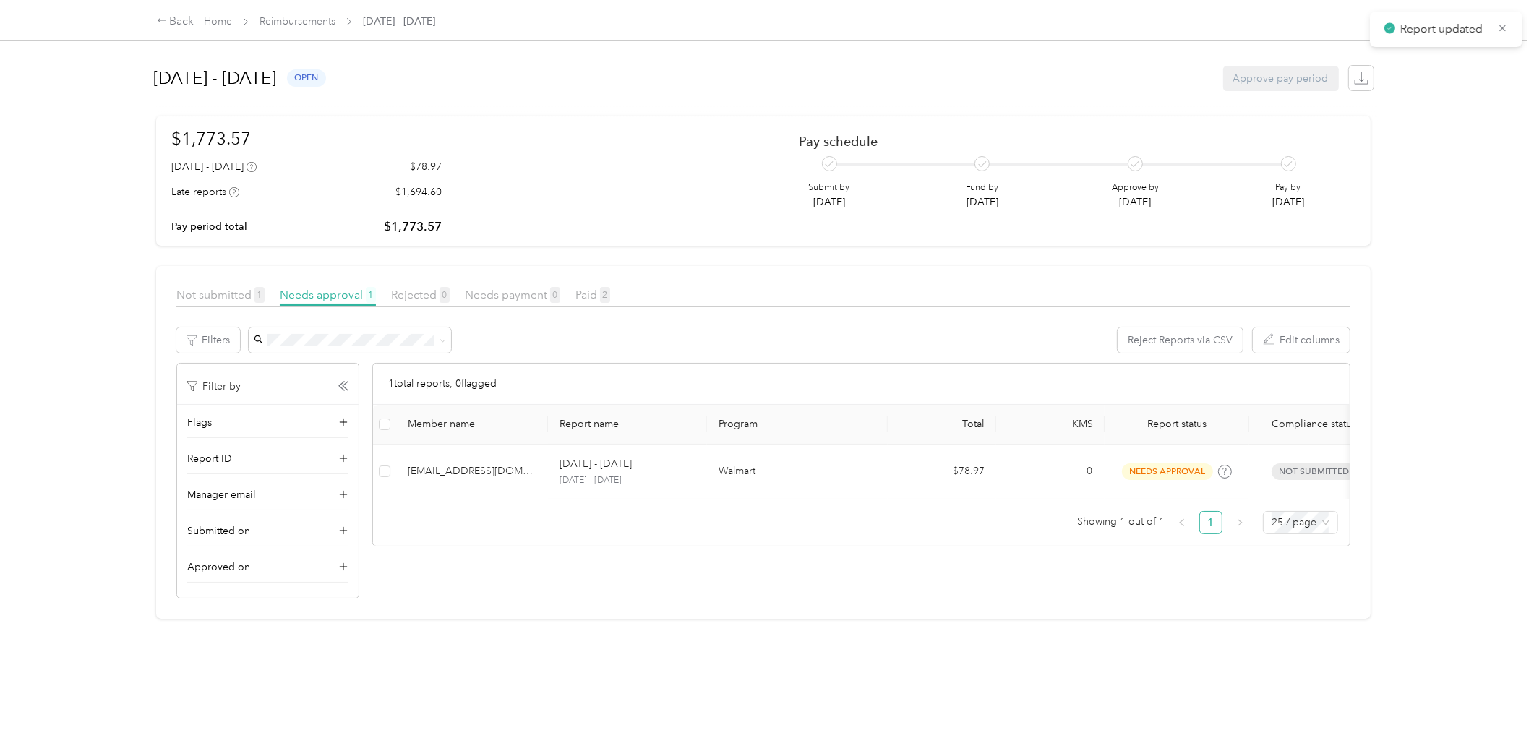
click at [224, 293] on div at bounding box center [767, 369] width 1534 height 738
click at [229, 293] on span "Not submitted 1" at bounding box center [220, 295] width 88 height 14
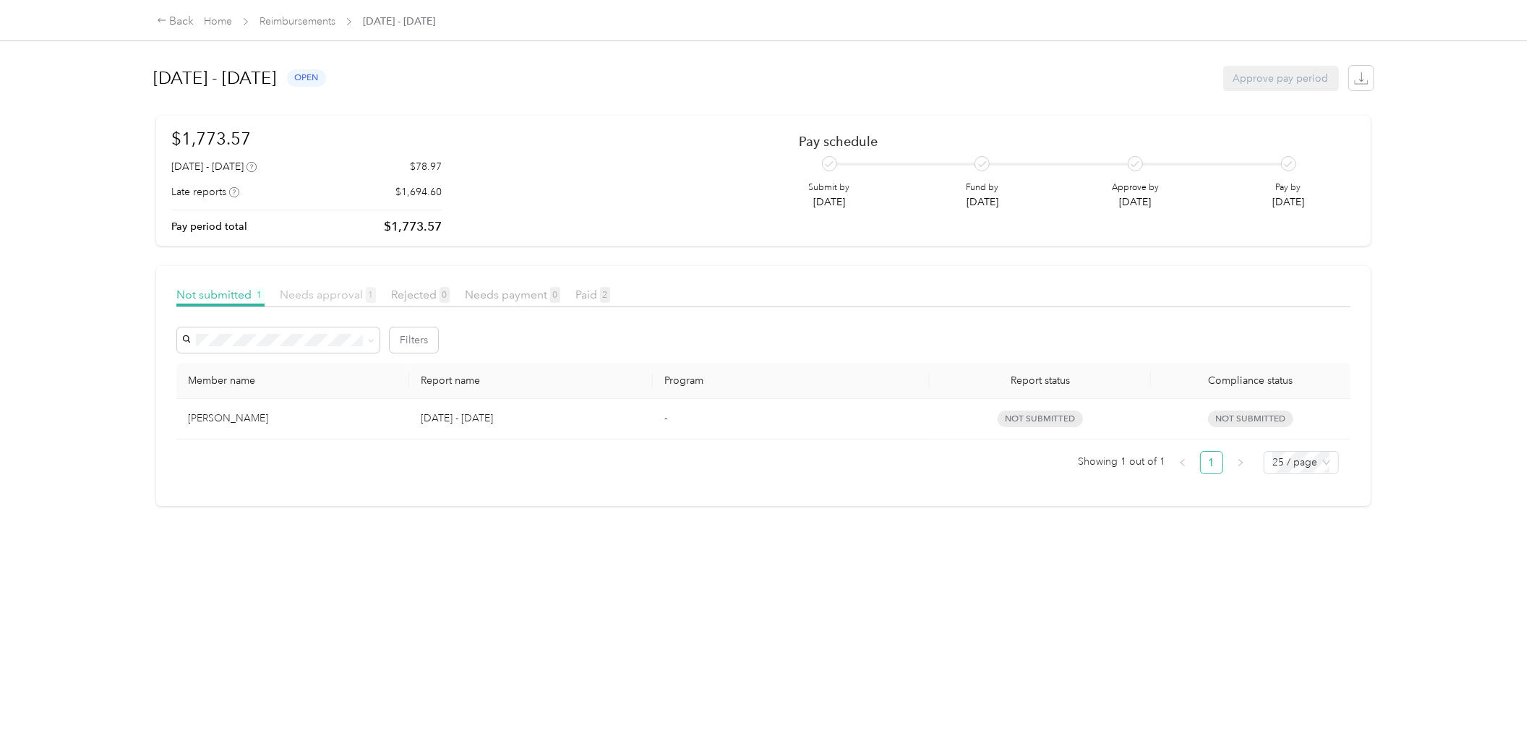
click at [329, 289] on span "Needs approval 1" at bounding box center [328, 295] width 96 height 14
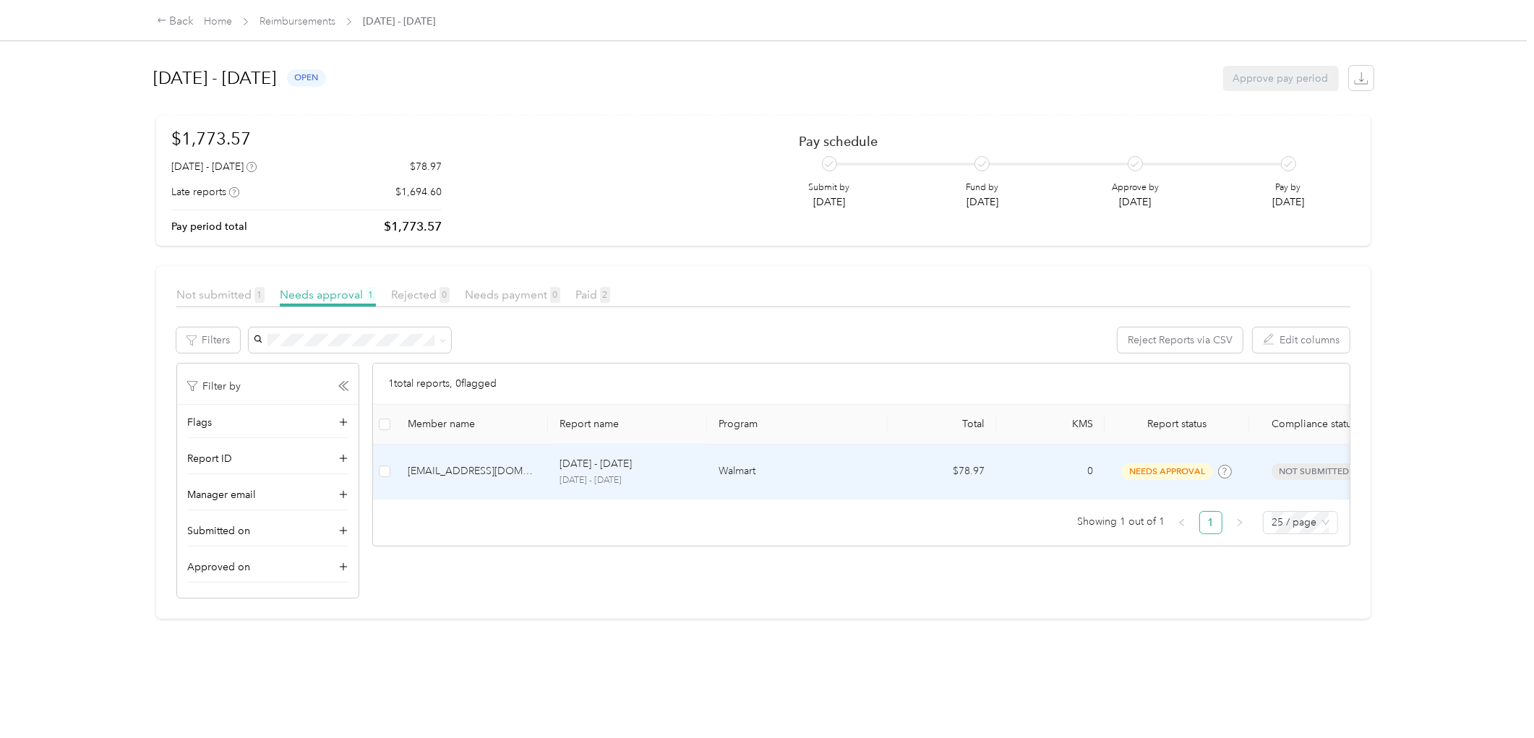
click at [538, 480] on td "[EMAIL_ADDRESS][DOMAIN_NAME]" at bounding box center [472, 472] width 152 height 55
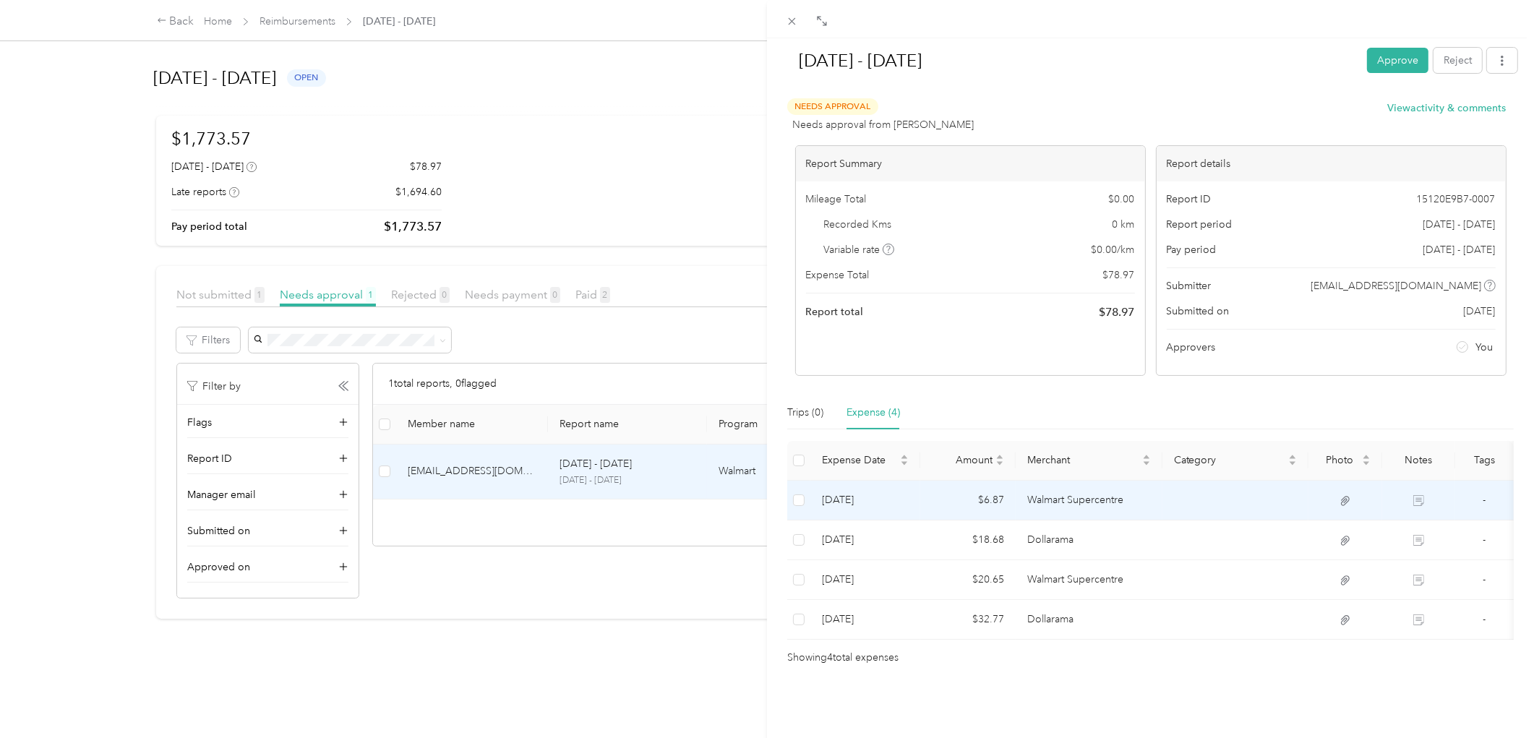
click at [1000, 497] on td "$6.87" at bounding box center [967, 501] width 95 height 40
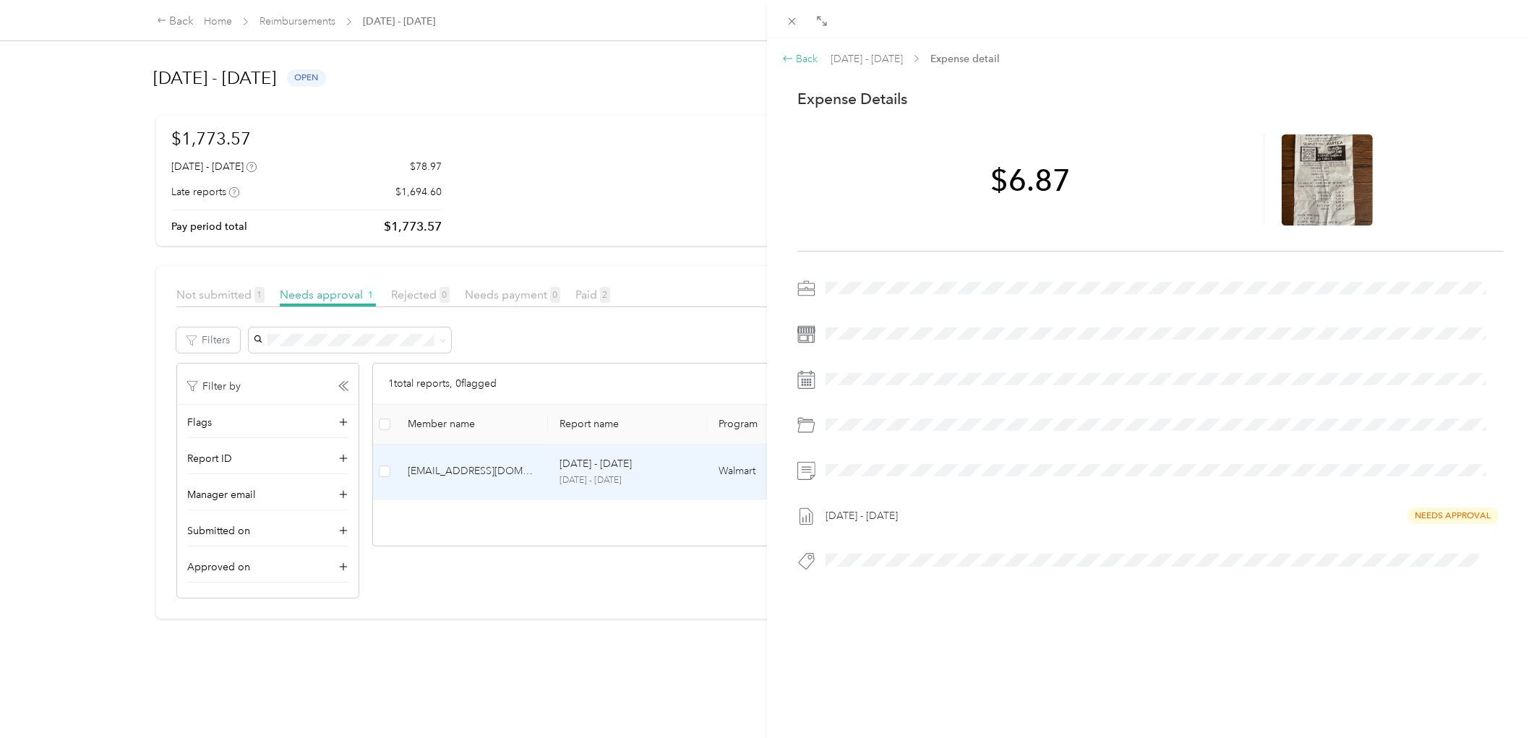
click at [791, 65] on div "Back" at bounding box center [800, 58] width 36 height 15
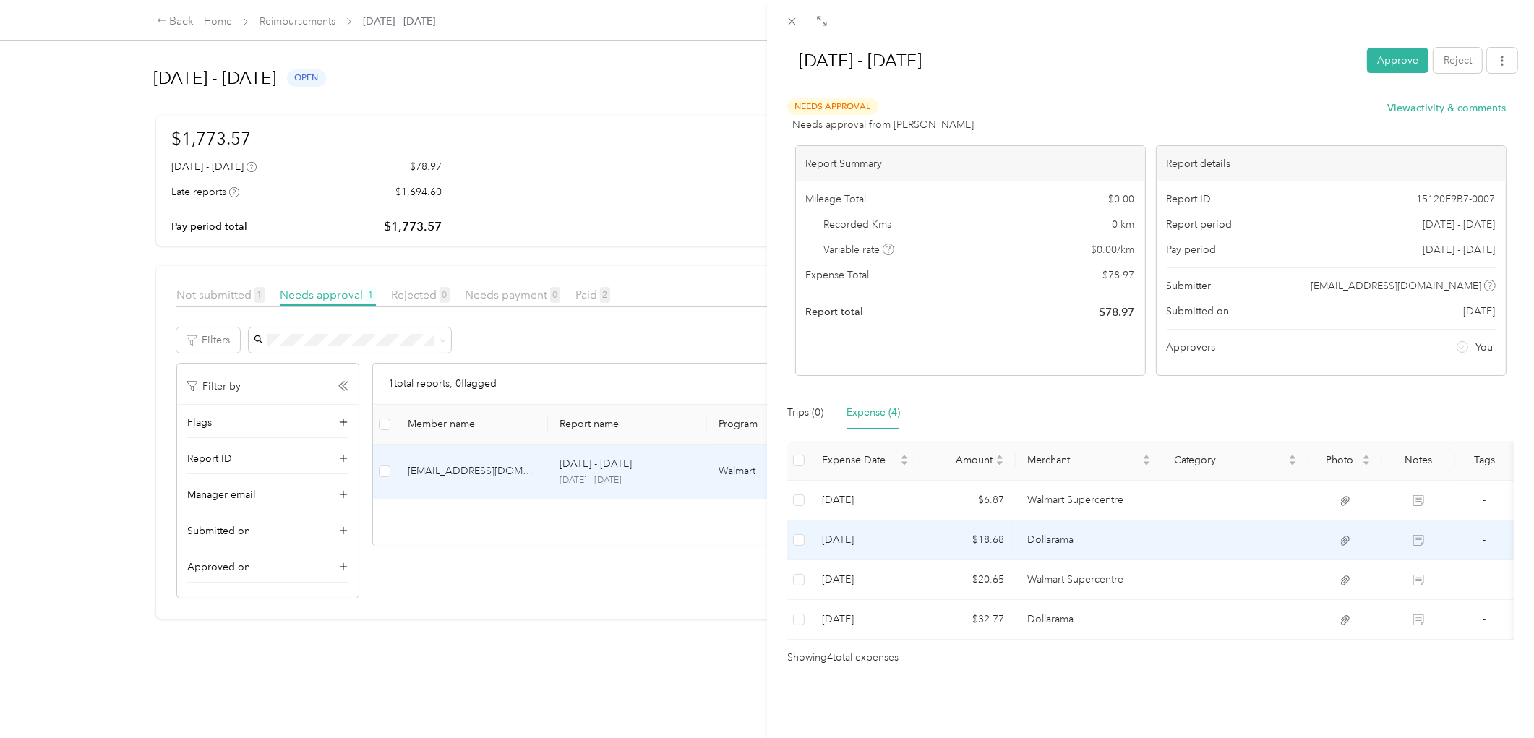
click at [937, 536] on td "$18.68" at bounding box center [967, 540] width 95 height 40
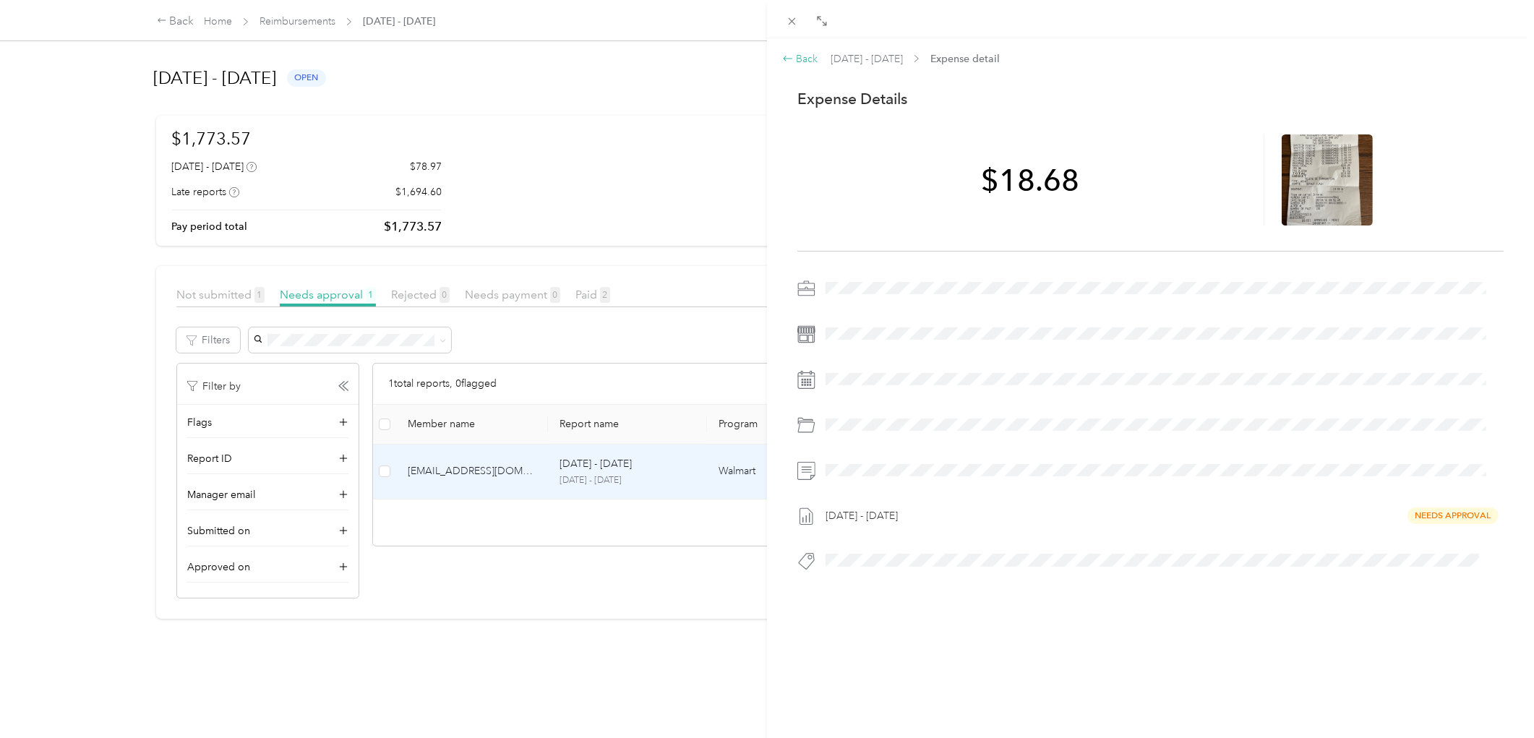
click at [800, 62] on div "Back" at bounding box center [800, 58] width 36 height 15
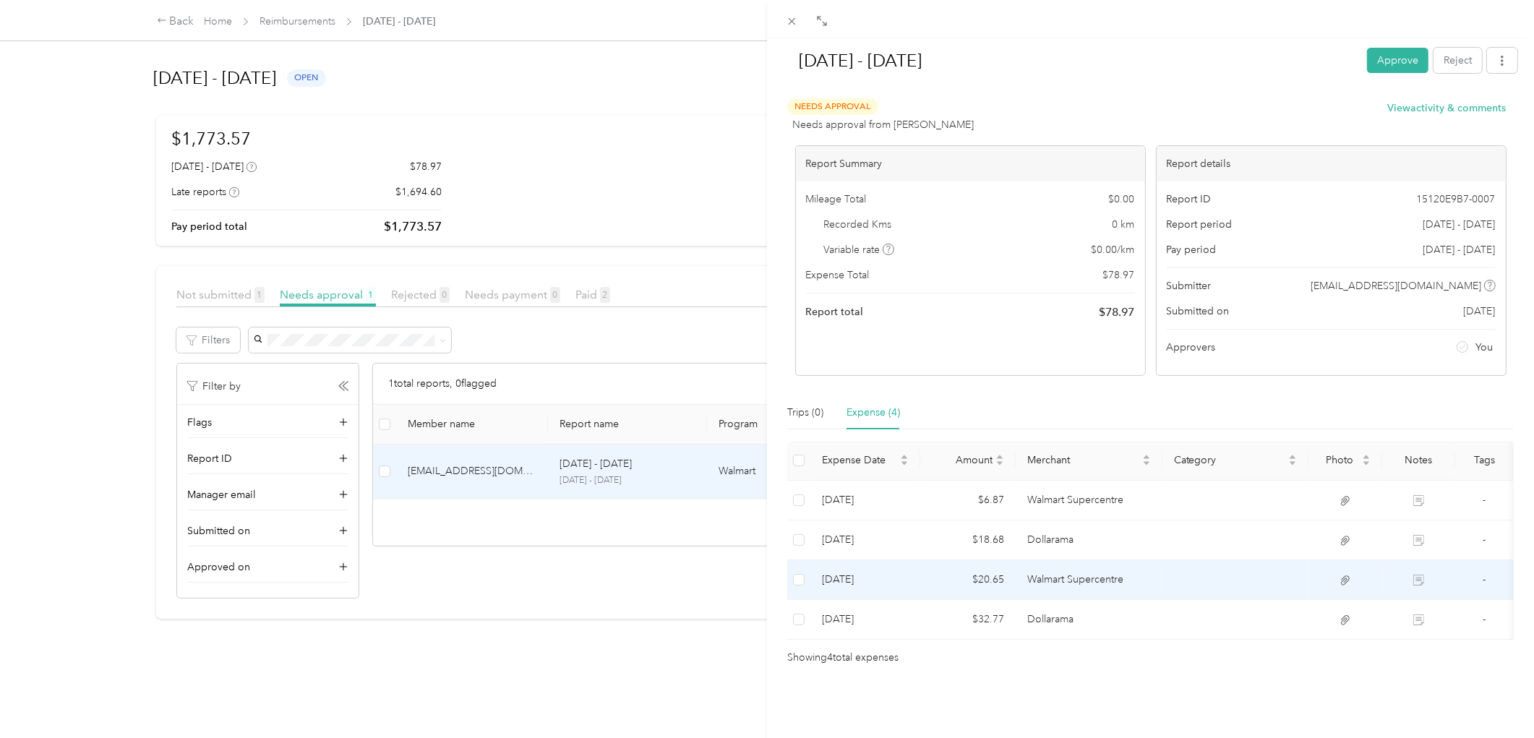
click at [953, 578] on td "$20.65" at bounding box center [967, 580] width 95 height 40
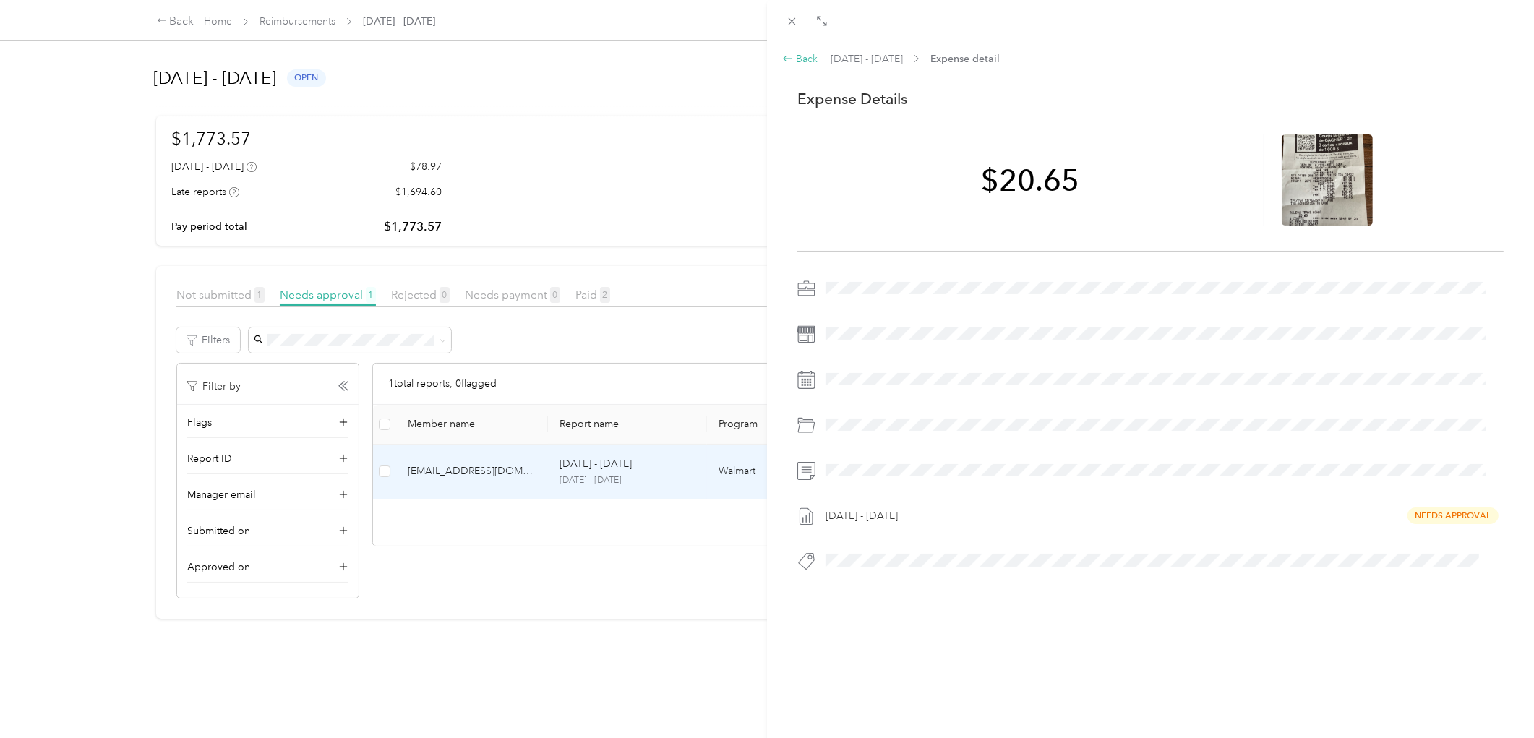
click at [798, 56] on div "Back" at bounding box center [800, 58] width 36 height 15
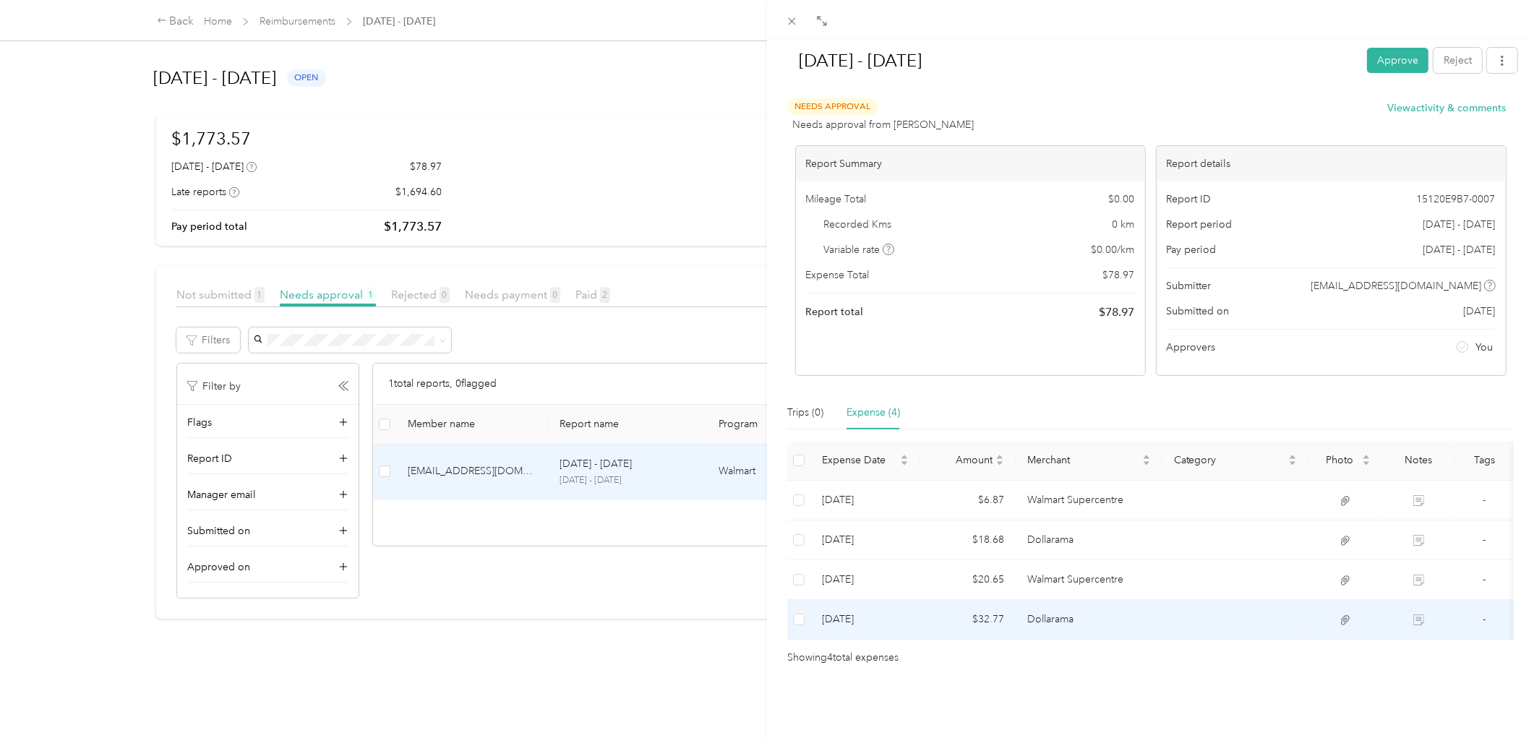
click at [897, 609] on td "[DATE]" at bounding box center [865, 620] width 110 height 40
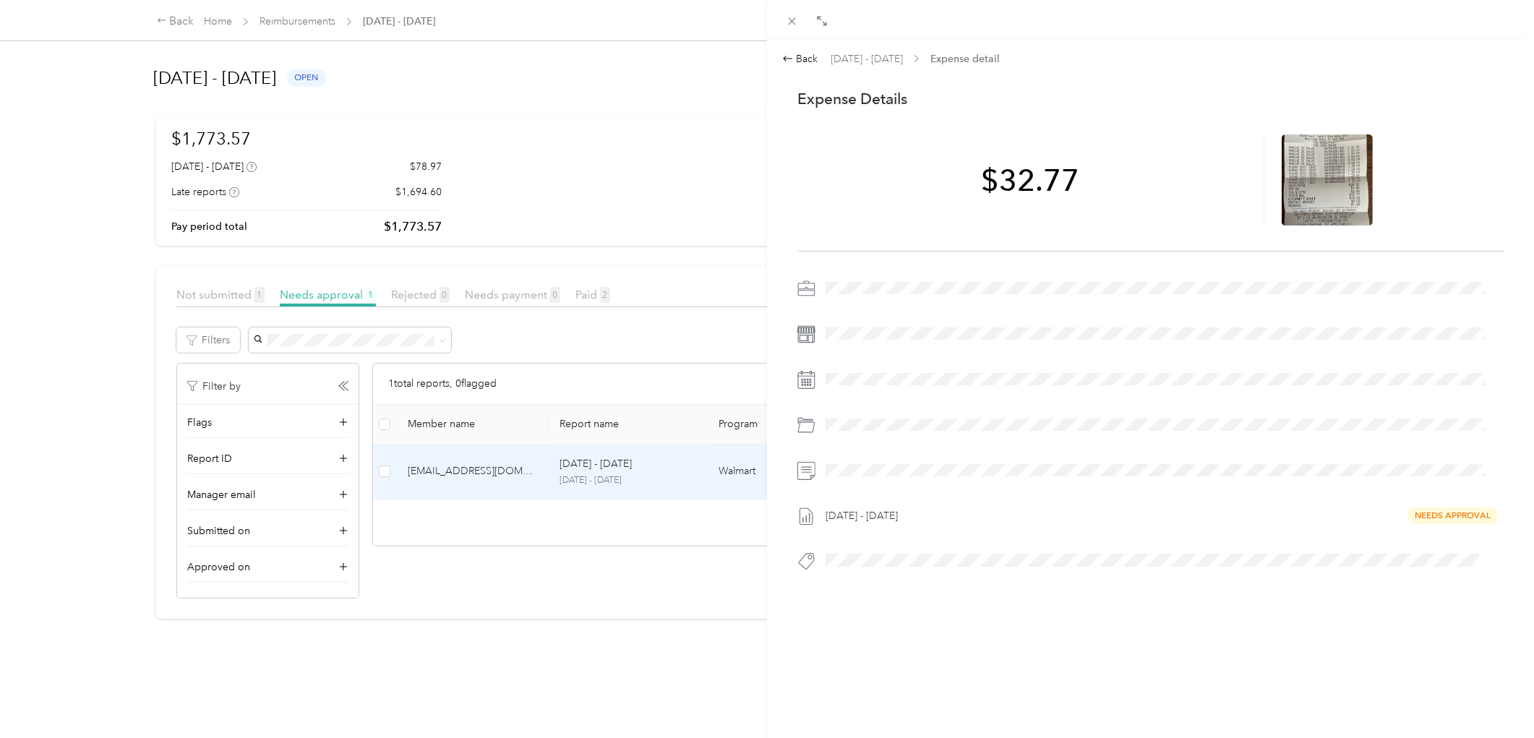
click at [667, 181] on div "Back [DATE] - [DATE] Expense detail This expense cannot be edited because it is…" at bounding box center [767, 369] width 1534 height 738
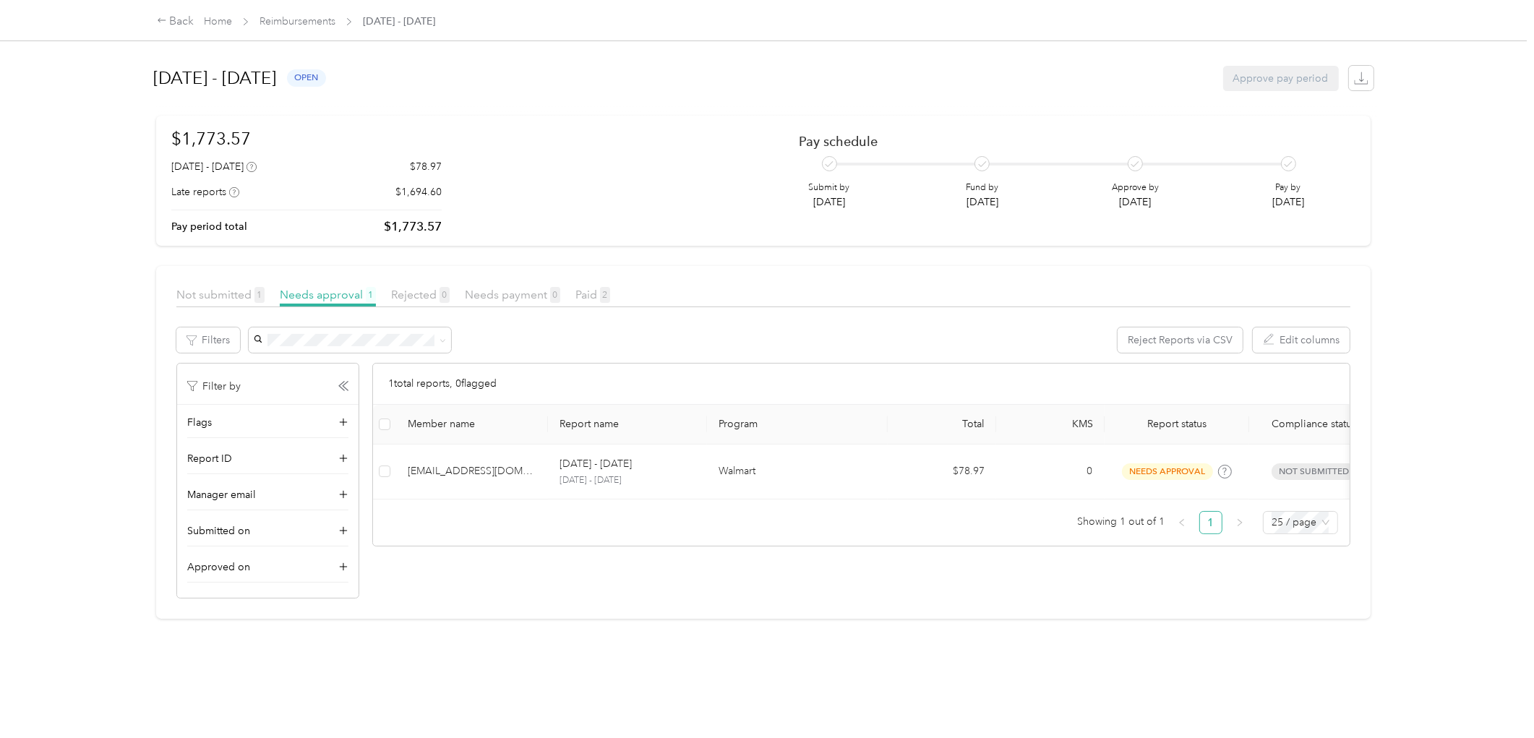
click at [554, 174] on div "$1,773.57 [DATE] - [DATE] $78.97 Late reports $1,694.60 Pay period total $1,773…" at bounding box center [763, 181] width 1184 height 110
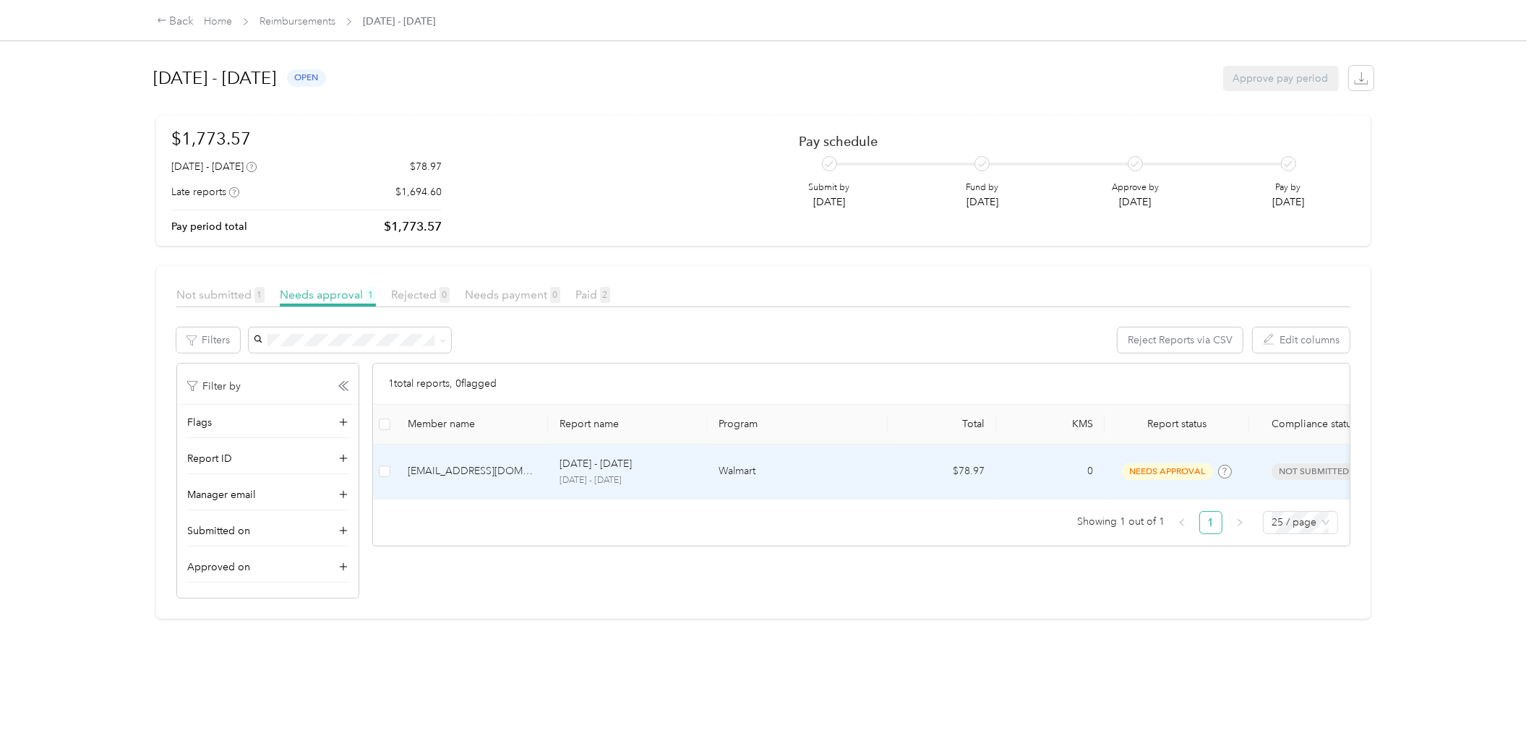
click at [624, 468] on p "[DATE] - [DATE]" at bounding box center [595, 464] width 72 height 16
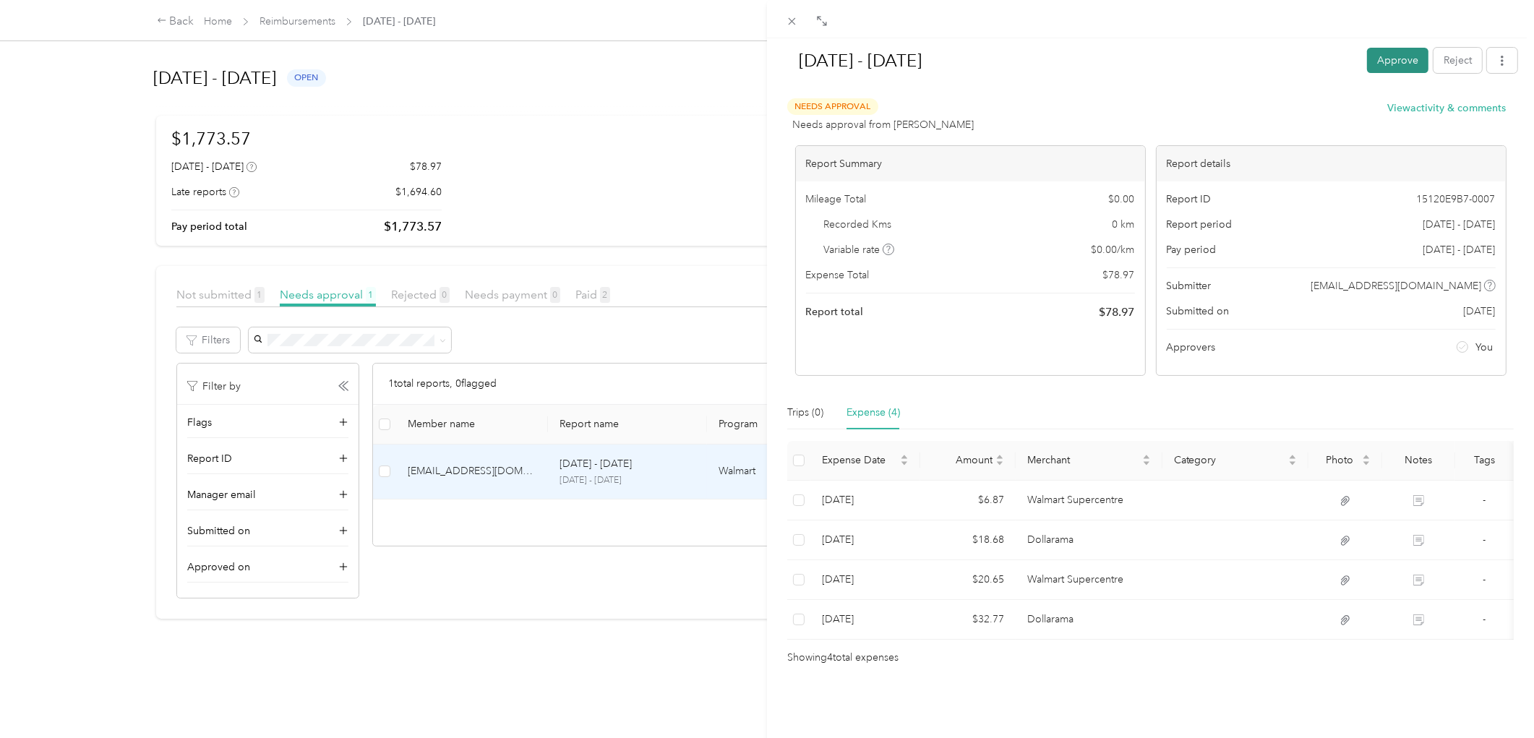
click at [1412, 61] on button "Approve" at bounding box center [1397, 60] width 61 height 25
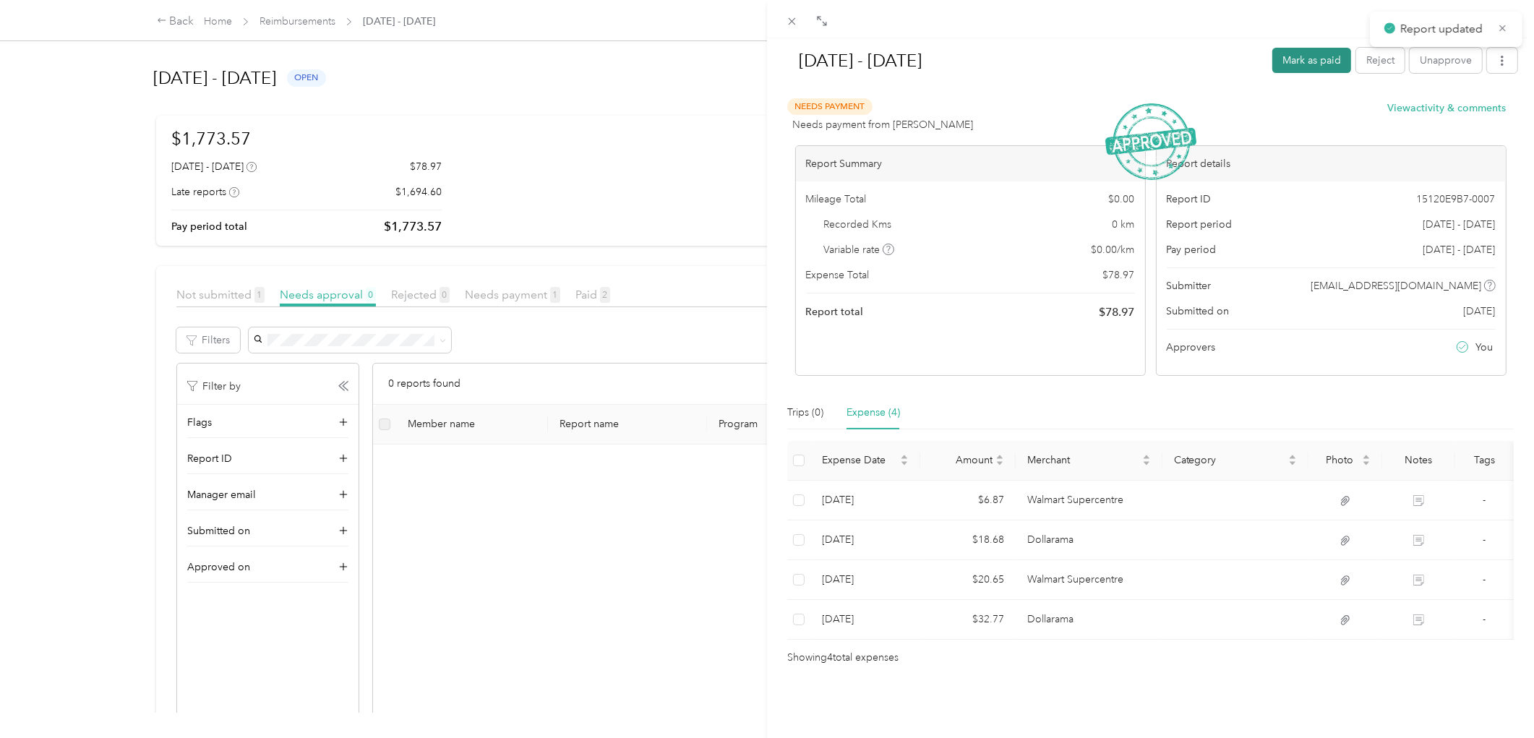
click at [1304, 59] on button "Mark as paid" at bounding box center [1311, 60] width 79 height 25
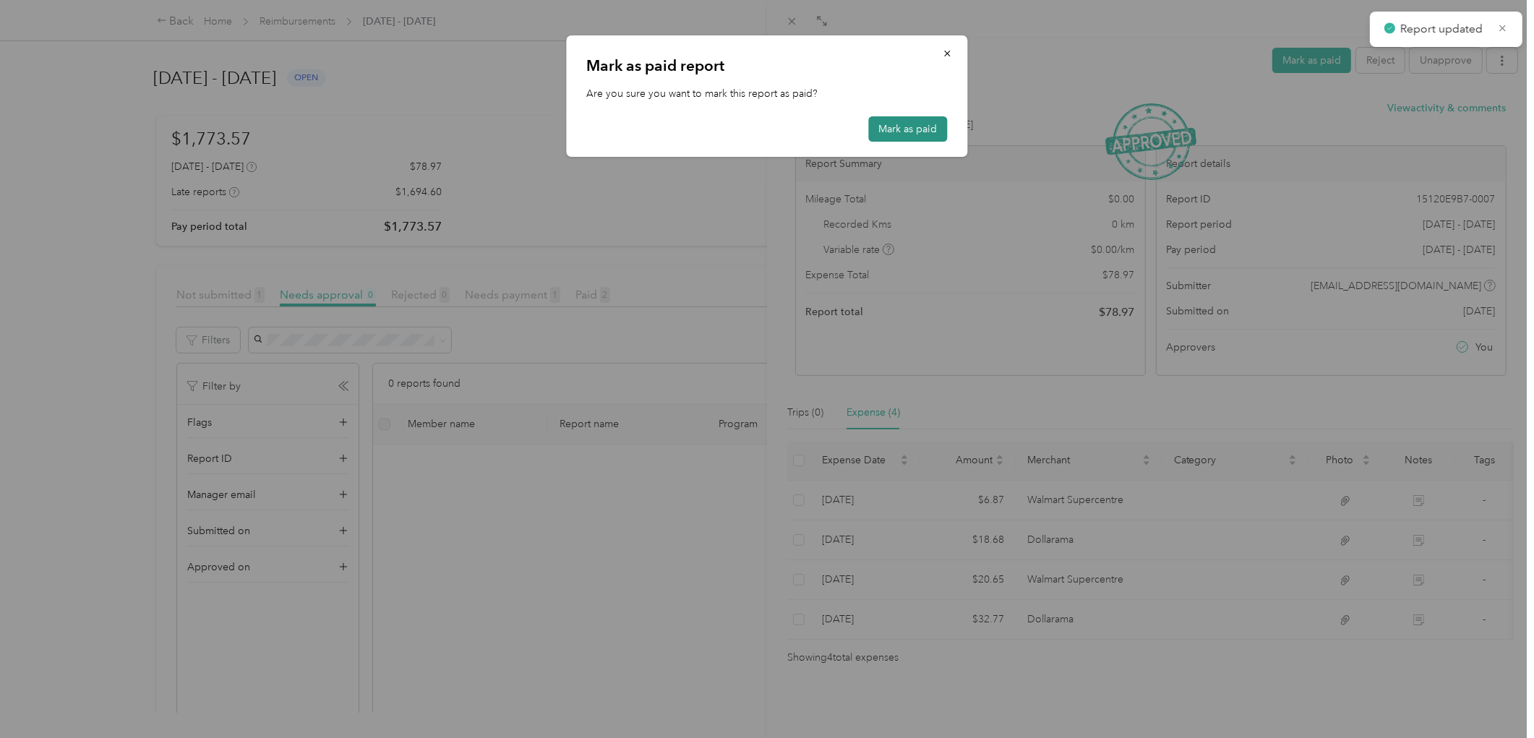
click at [875, 127] on button "Mark as paid" at bounding box center [908, 128] width 79 height 25
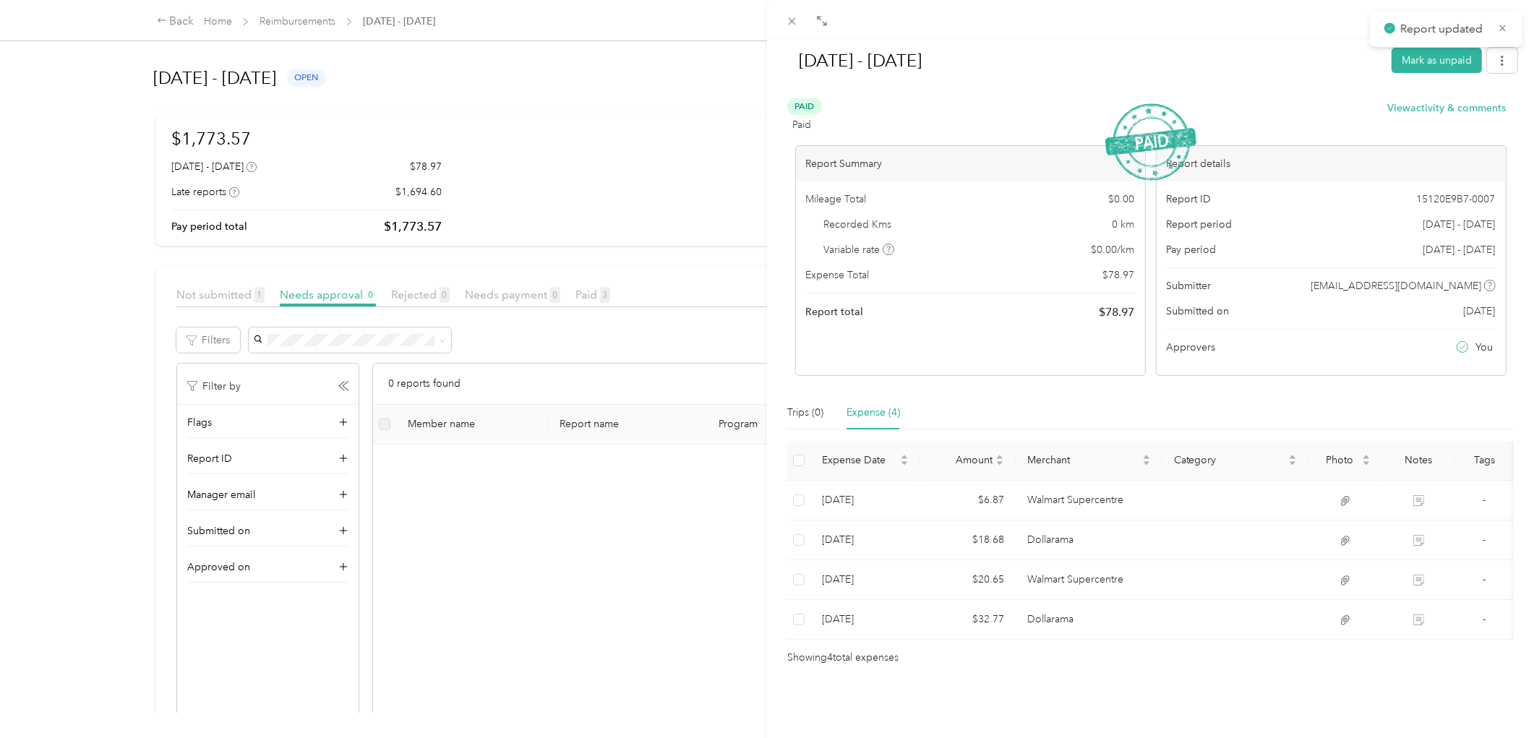
click at [323, 24] on div "[DATE] - [DATE] Mark as unpaid Paid Paid View activity & comments Report Summar…" at bounding box center [767, 369] width 1534 height 738
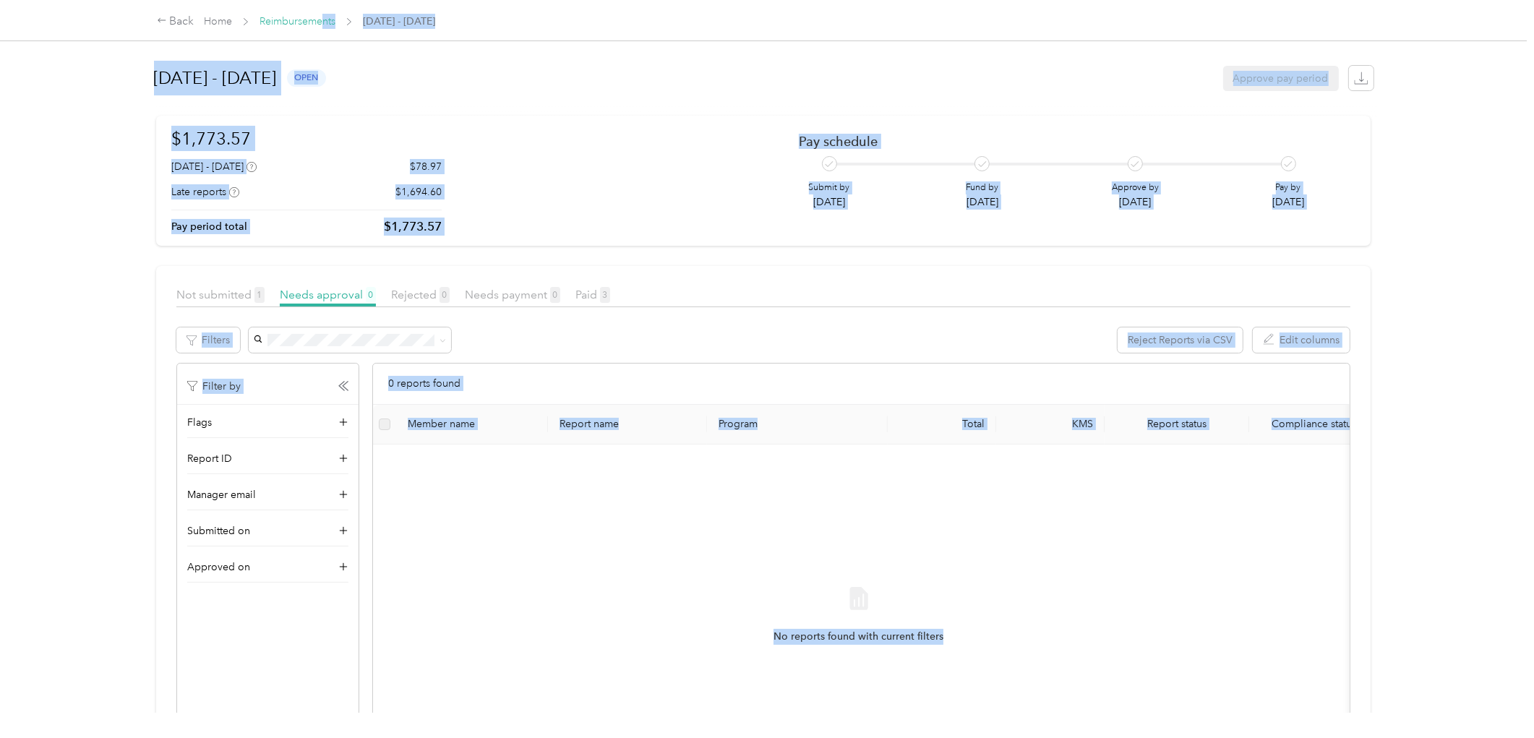
click at [308, 22] on link "Reimbursements" at bounding box center [297, 21] width 76 height 12
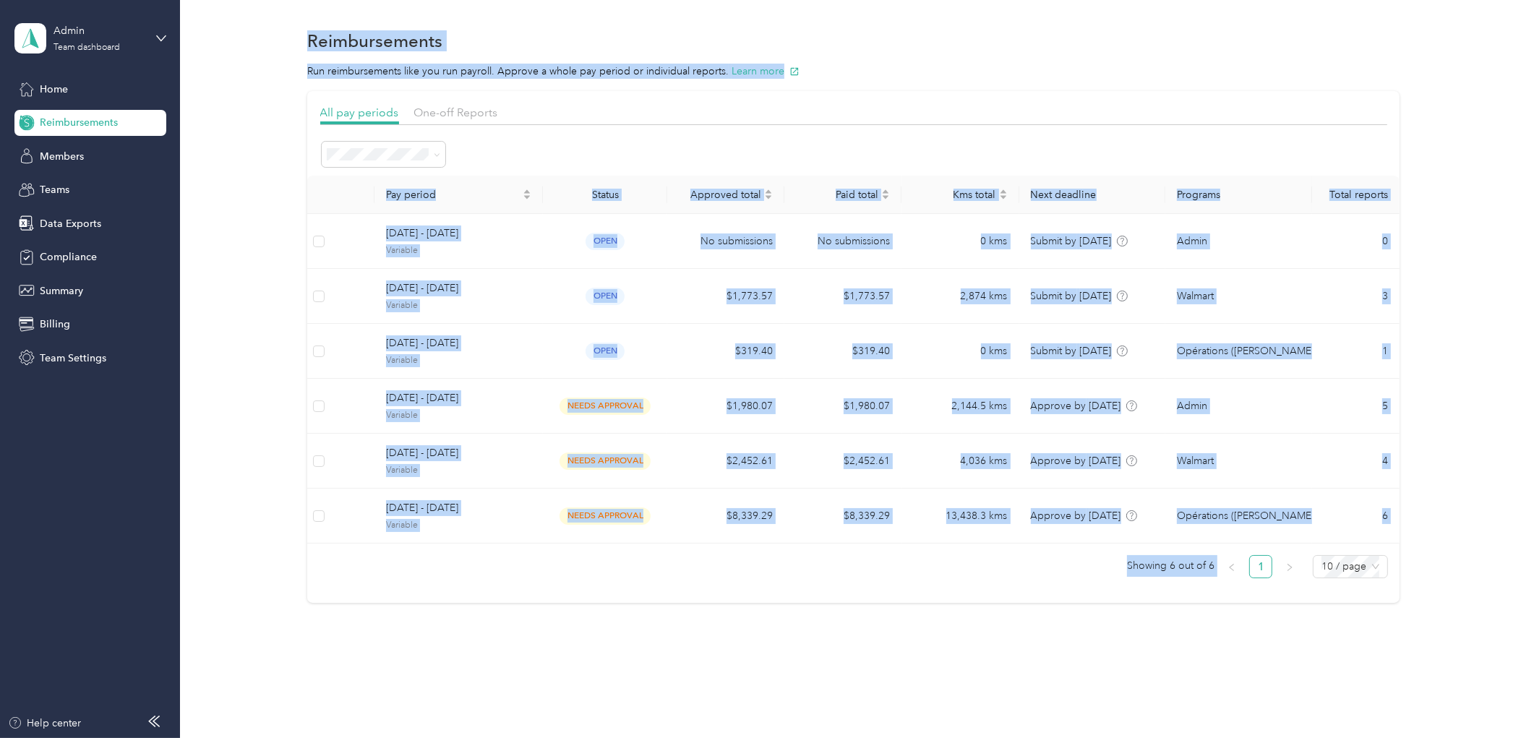
click at [547, 145] on div at bounding box center [853, 154] width 1067 height 28
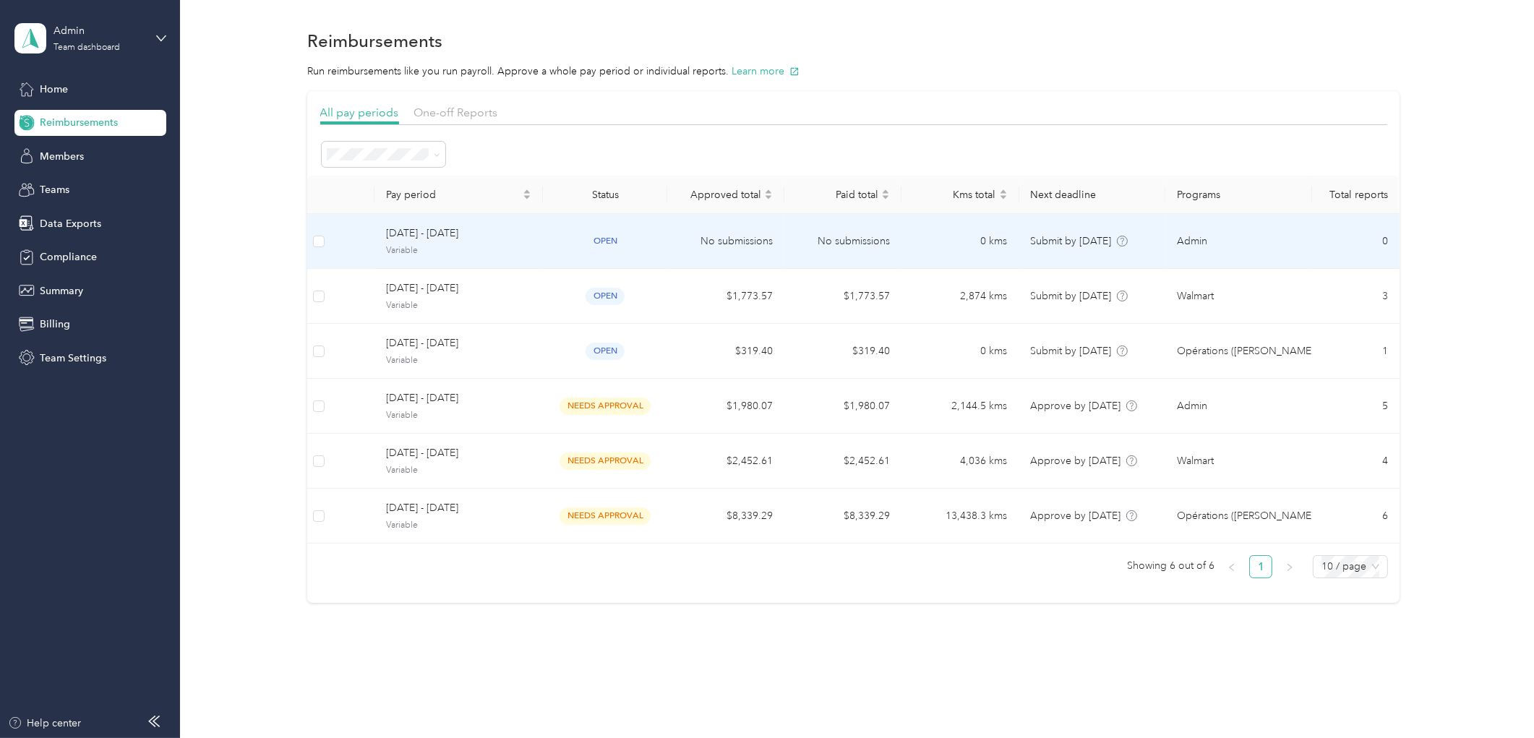
click at [473, 246] on span "Variable" at bounding box center [458, 250] width 145 height 13
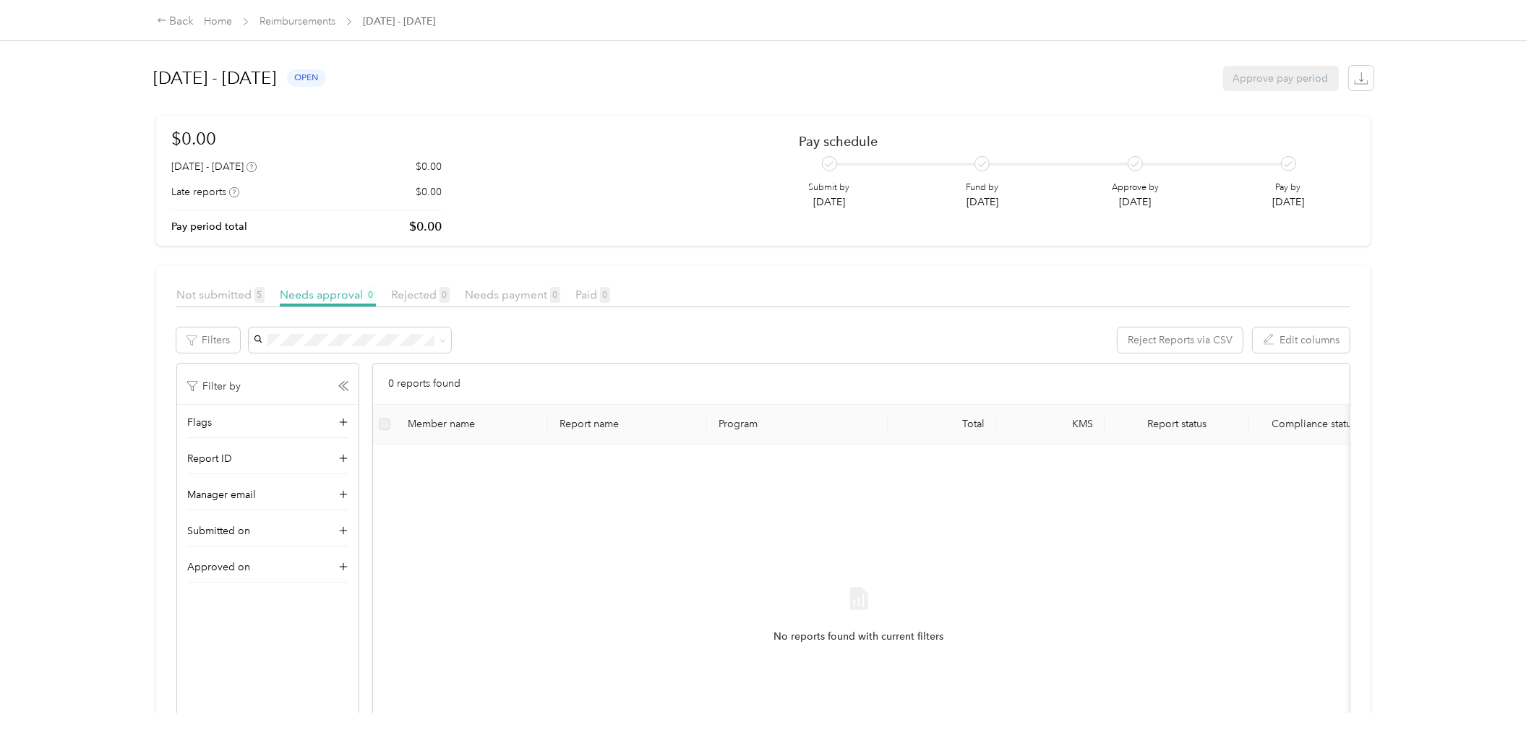
click at [233, 277] on article "Not submitted 5 Needs approval 0 Rejected 0 Needs payment 0 Paid 0 Filters Reje…" at bounding box center [763, 549] width 1214 height 567
click at [234, 293] on span "Not submitted 5" at bounding box center [220, 295] width 88 height 14
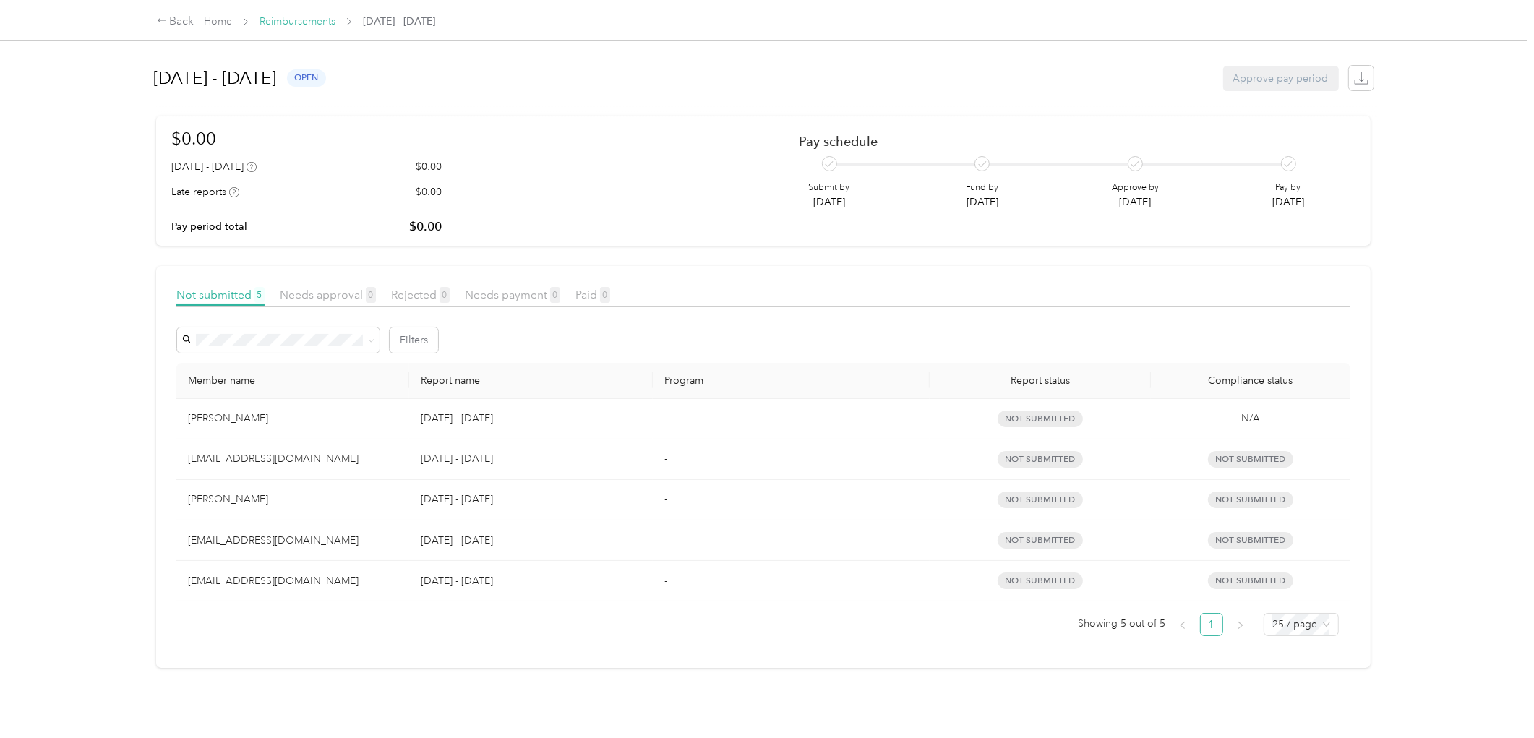
click at [317, 20] on link "Reimbursements" at bounding box center [297, 21] width 76 height 12
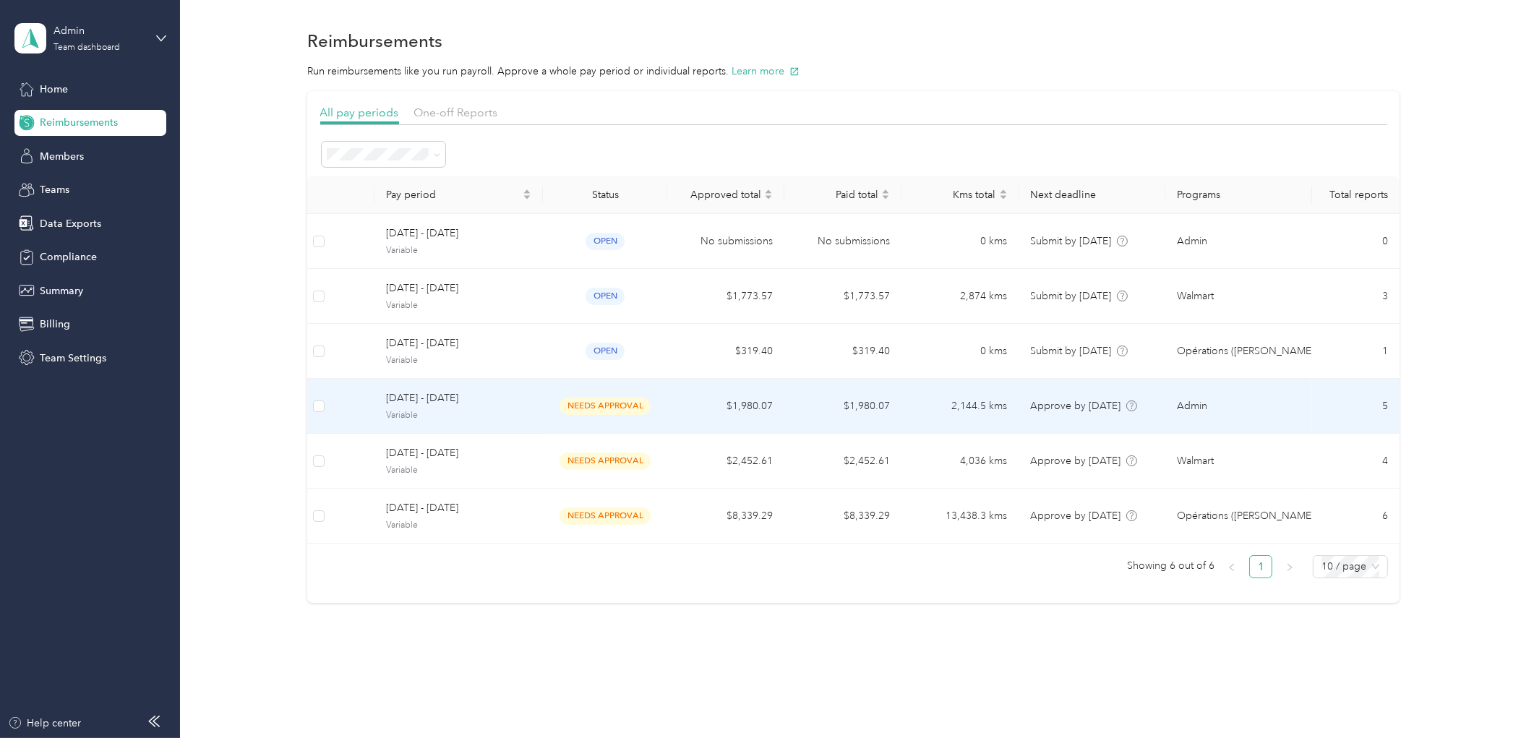
click at [516, 407] on div "[DATE] - [DATE] Variable" at bounding box center [458, 405] width 145 height 31
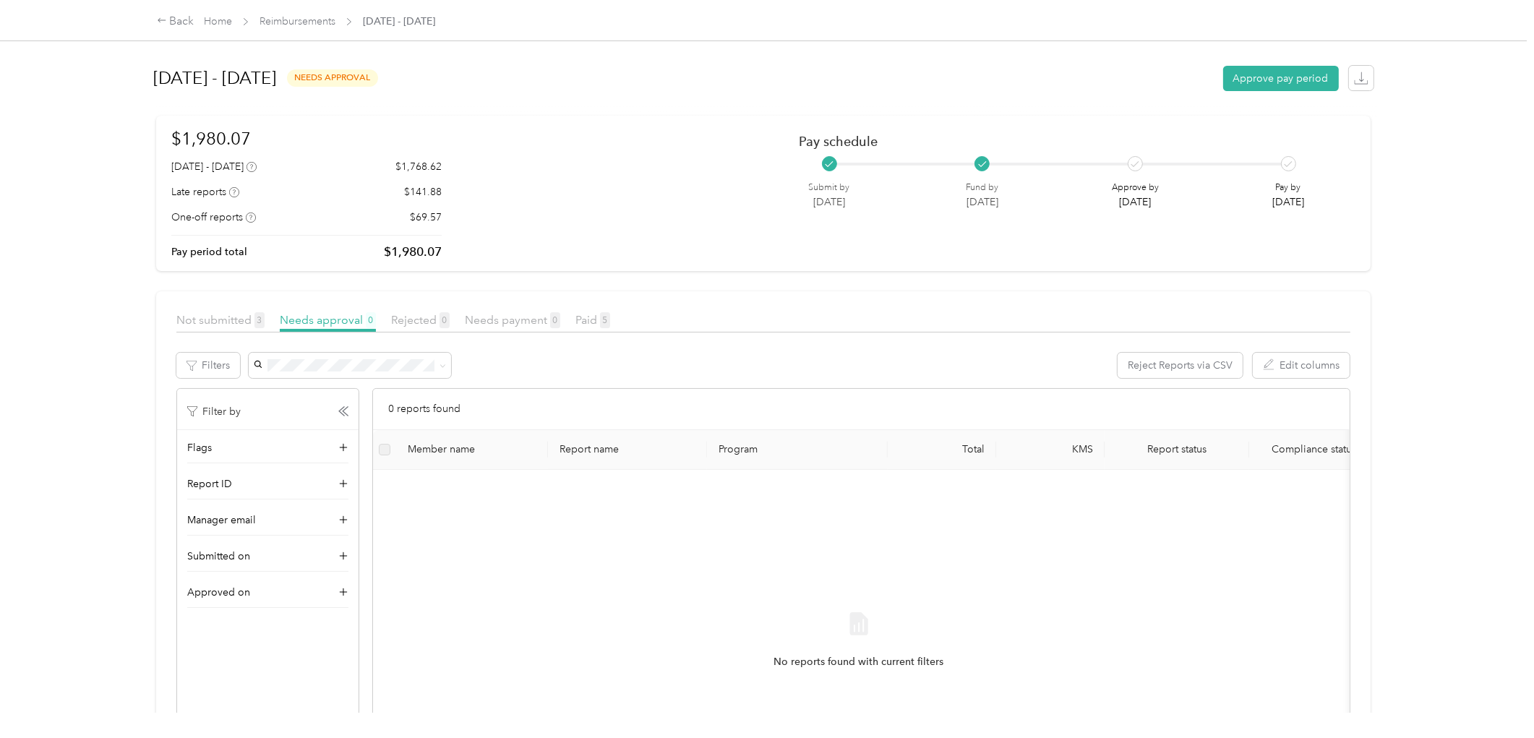
click at [221, 306] on article "Not submitted 3 Needs approval 0 Rejected 0 Needs payment 0 Paid 5 Filters Reje…" at bounding box center [763, 574] width 1214 height 567
click at [231, 317] on span "Not submitted 3" at bounding box center [220, 320] width 88 height 14
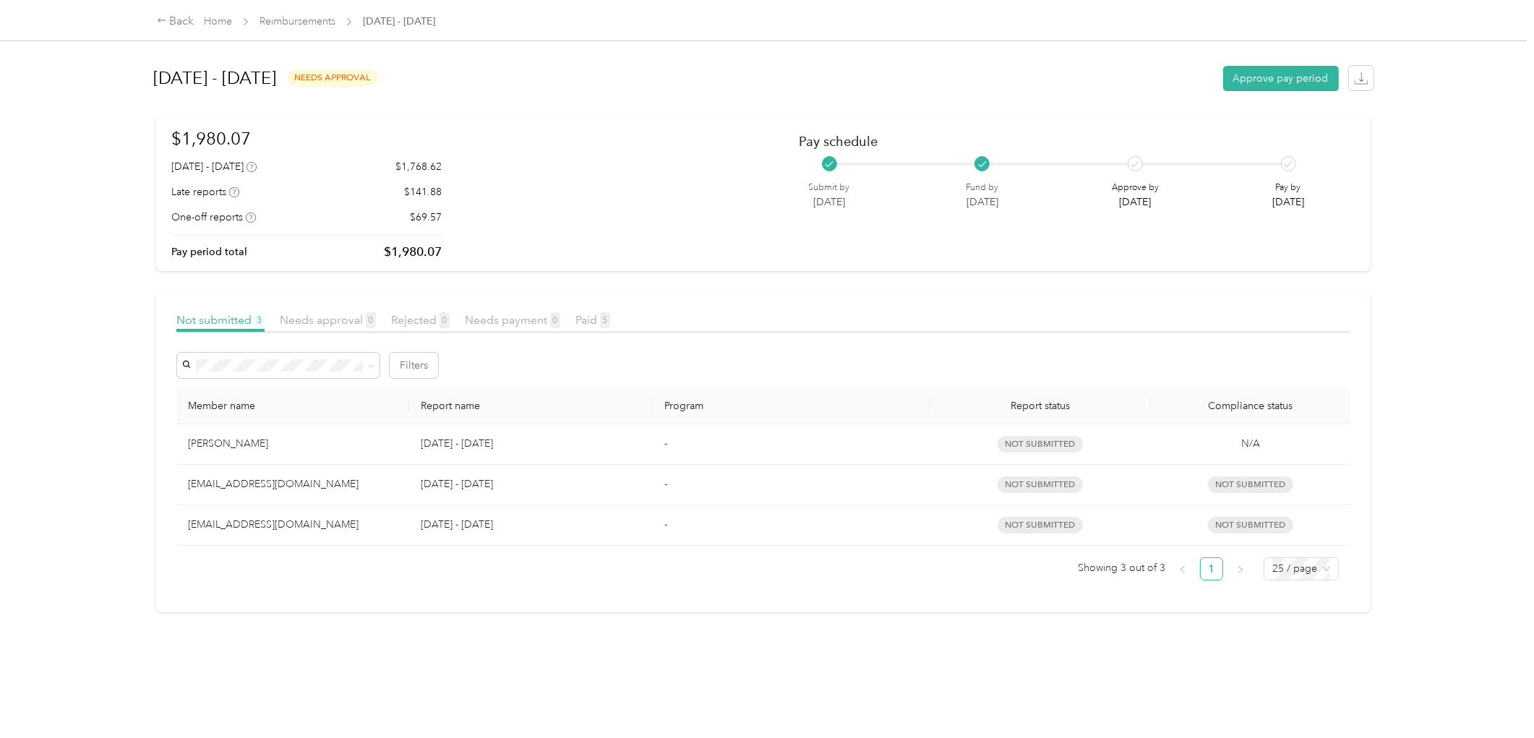
click at [314, 27] on span "Reimbursements" at bounding box center [297, 21] width 76 height 15
click at [306, 22] on link "Reimbursements" at bounding box center [297, 21] width 76 height 12
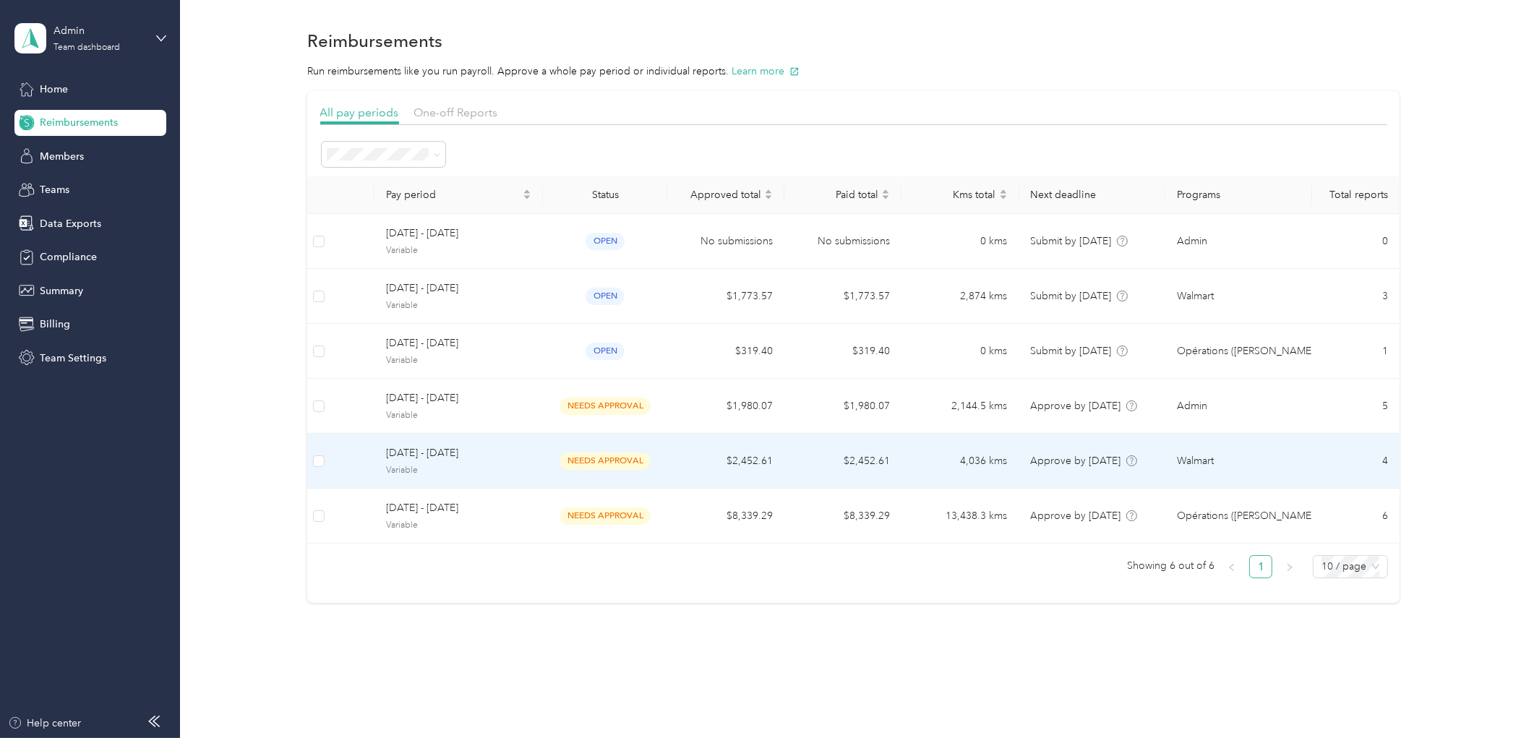
click at [474, 452] on span "[DATE] - [DATE]" at bounding box center [458, 453] width 145 height 16
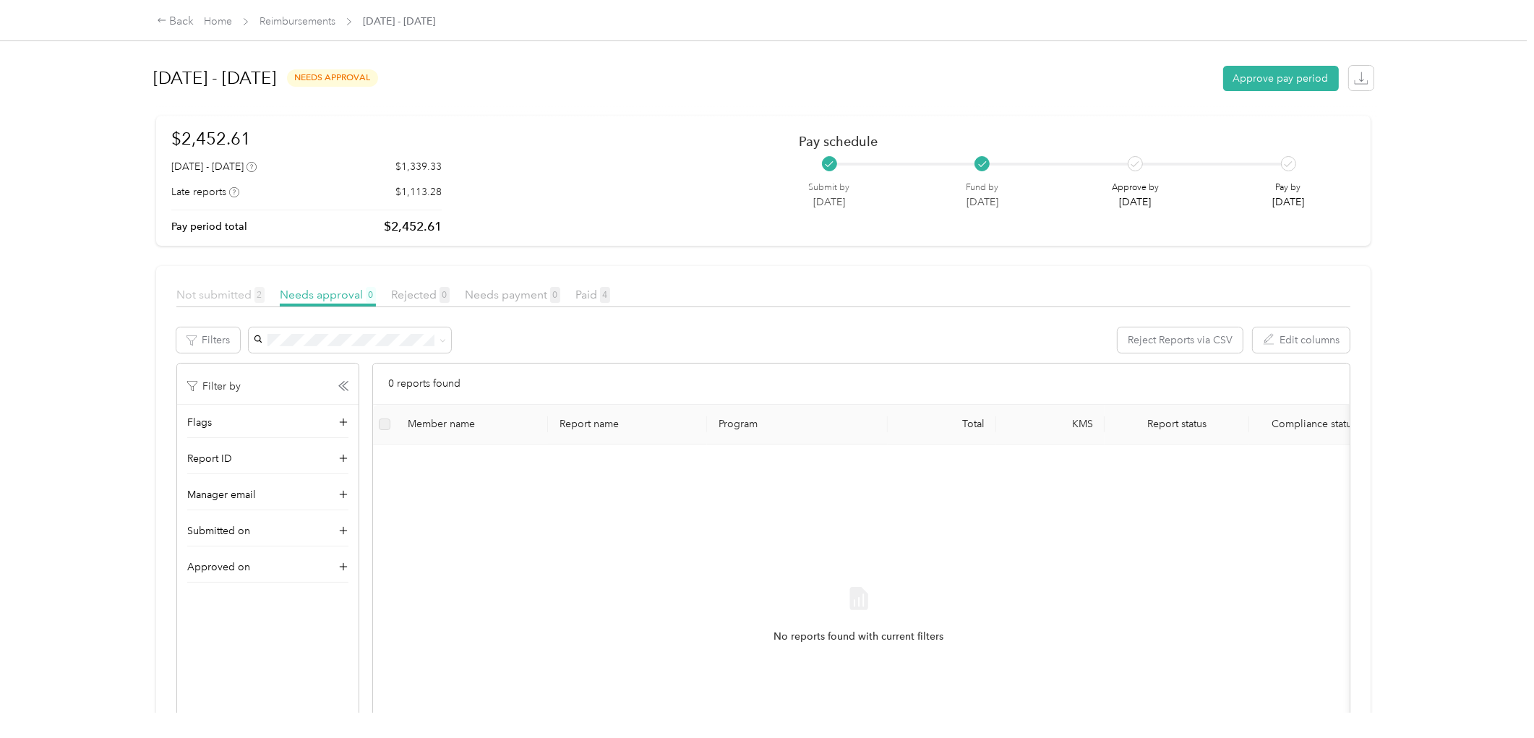
click at [220, 300] on span "Not submitted 2" at bounding box center [220, 295] width 88 height 14
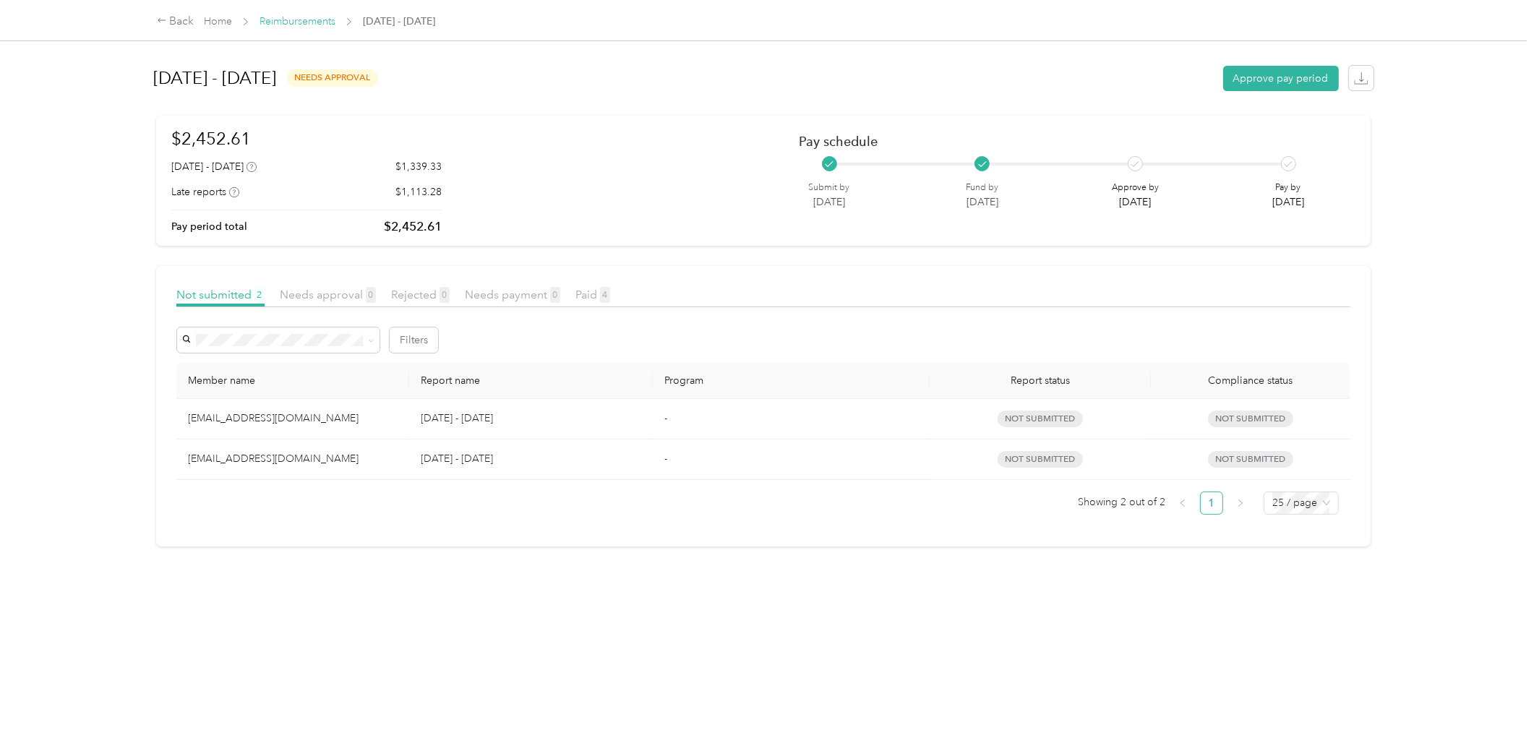
click at [313, 16] on link "Reimbursements" at bounding box center [297, 21] width 76 height 12
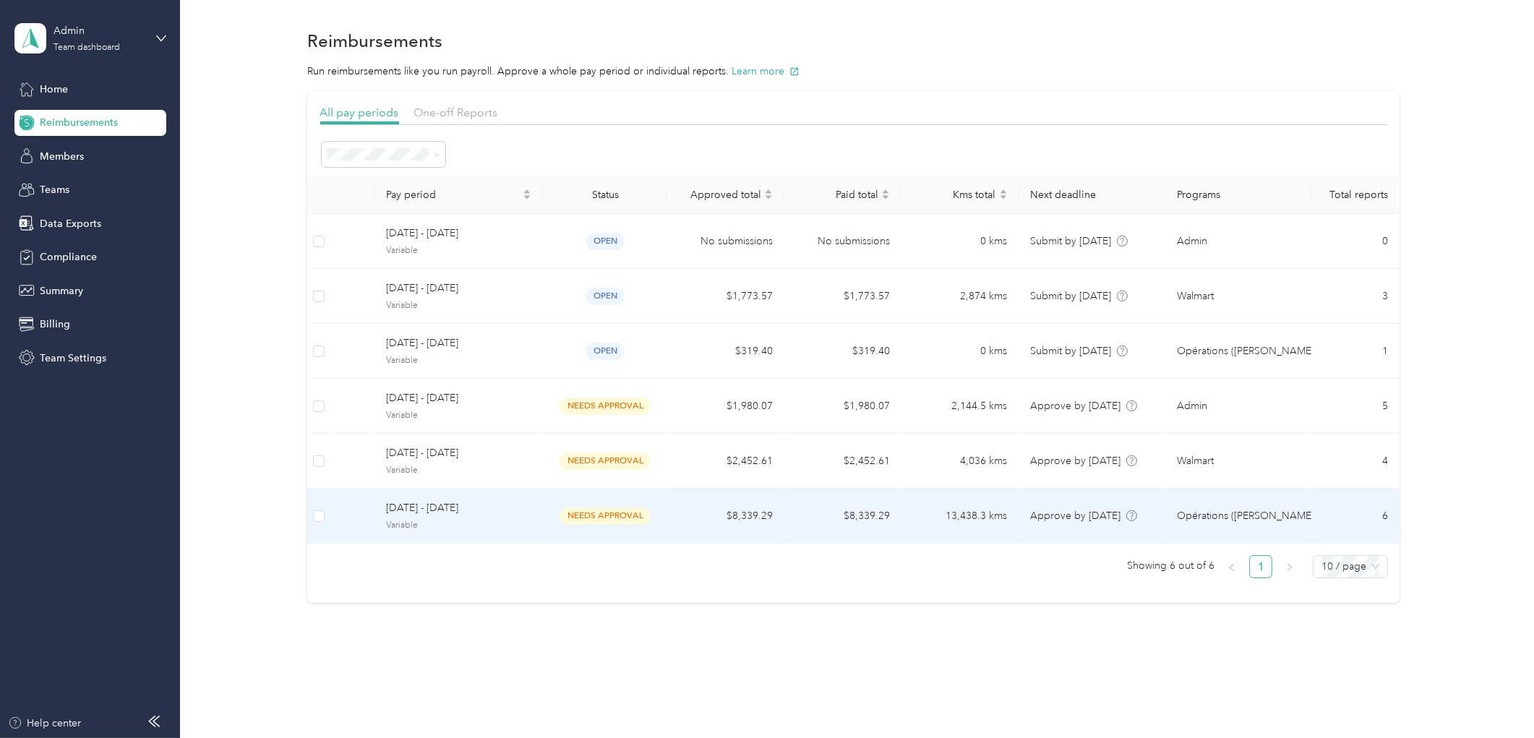
click at [546, 515] on td "needs approval" at bounding box center [605, 516] width 124 height 55
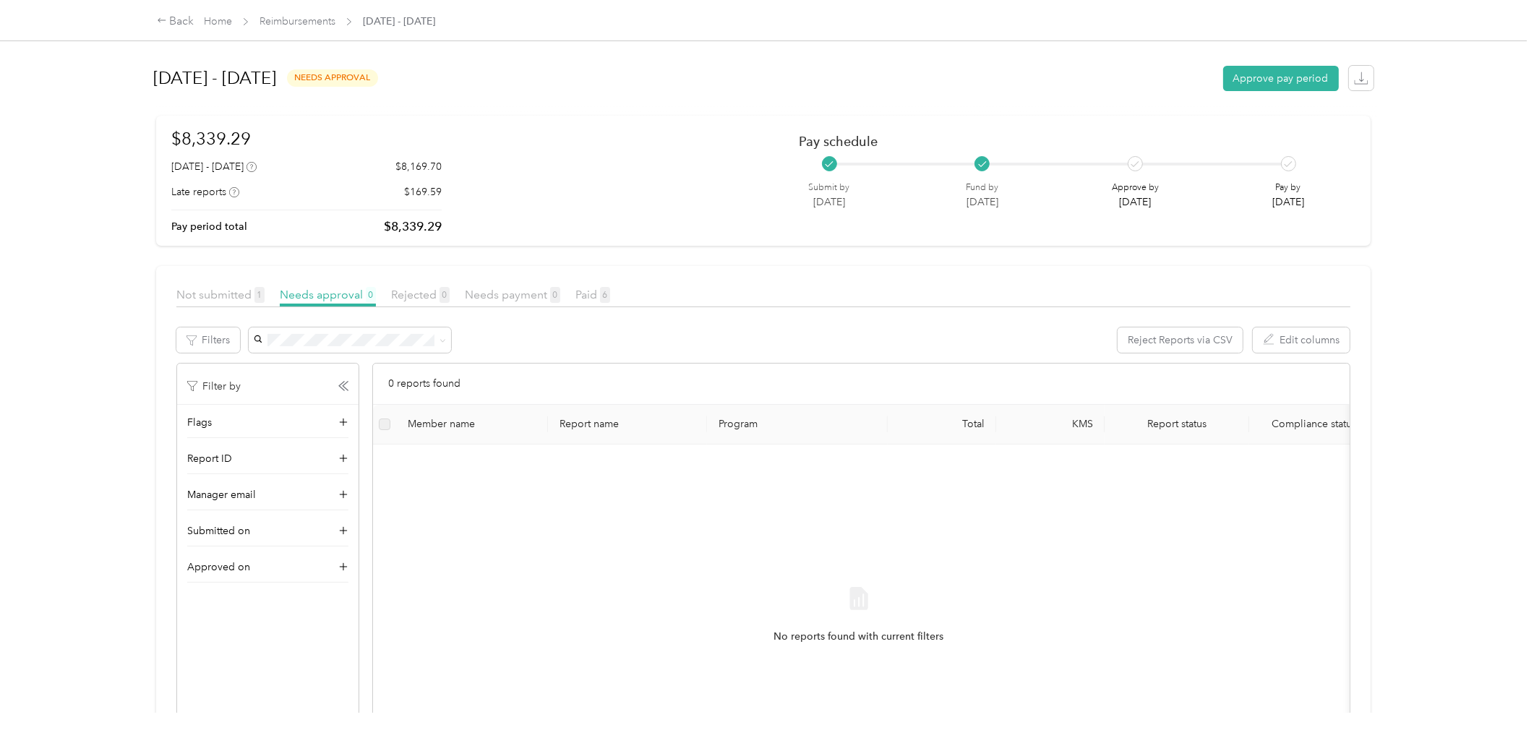
click at [207, 286] on div "Not submitted 1" at bounding box center [220, 295] width 88 height 18
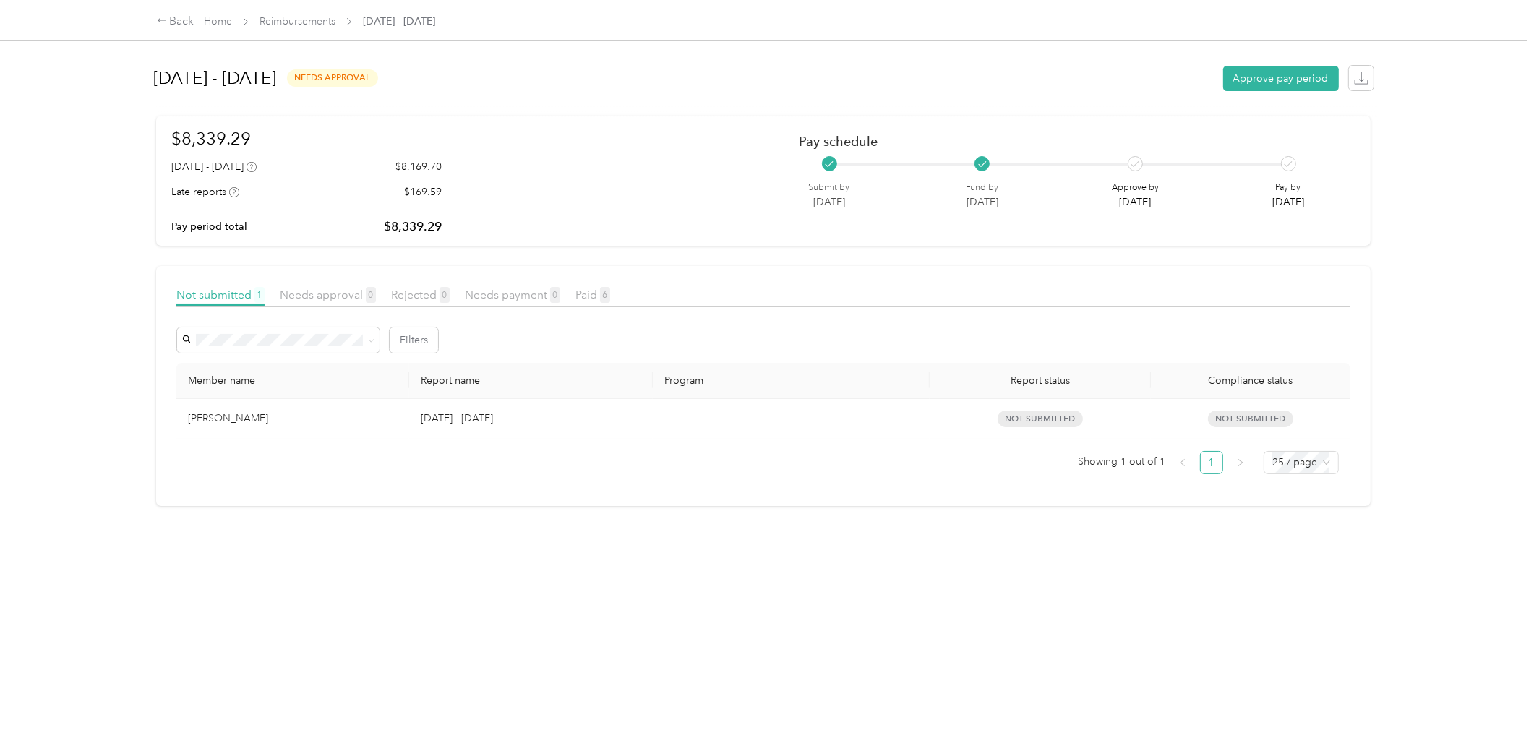
click at [349, 422] on div "[PERSON_NAME]" at bounding box center [293, 419] width 210 height 16
click at [345, 292] on span "Needs approval 0" at bounding box center [328, 295] width 96 height 14
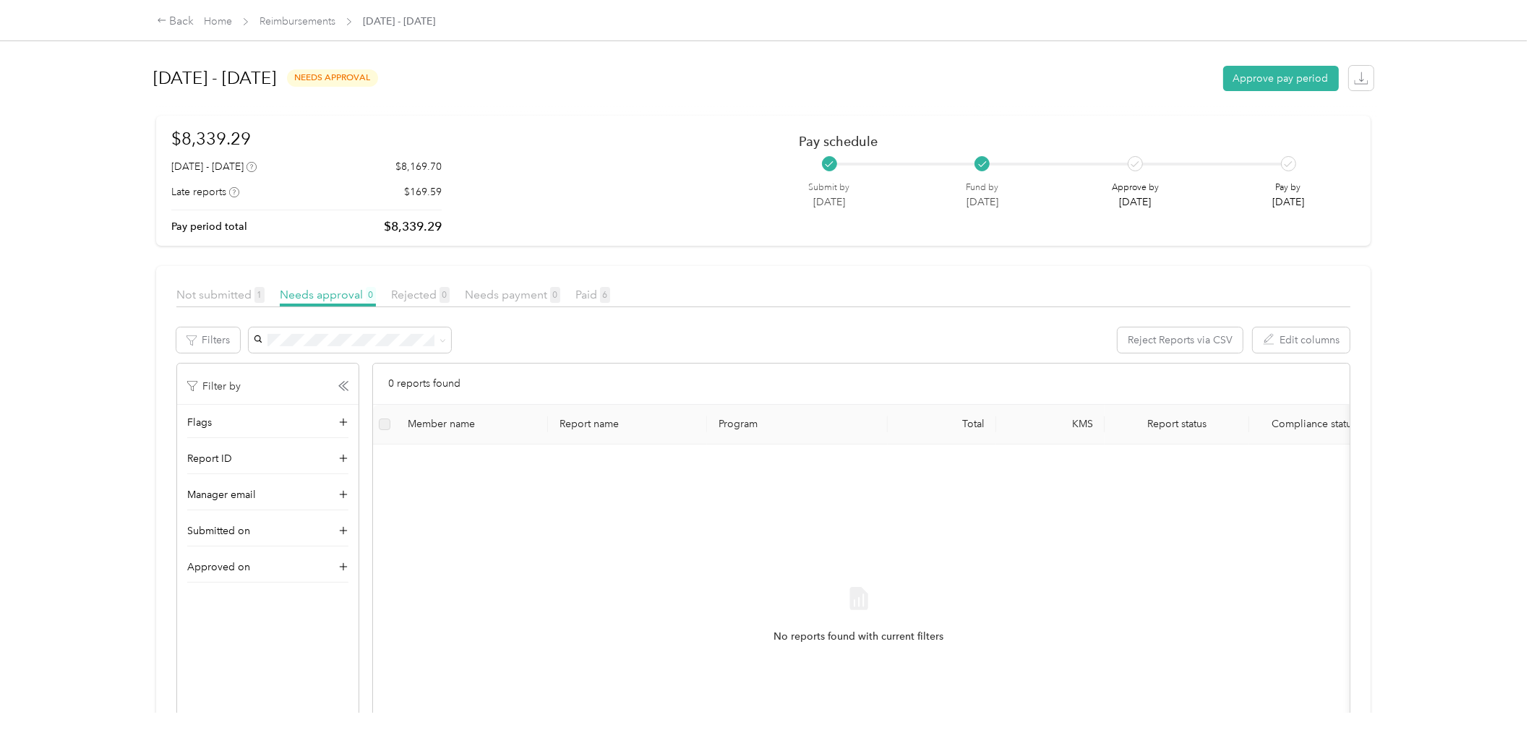
click at [304, 30] on div "Back Home Reimbursements [DATE] - [DATE]" at bounding box center [296, 21] width 279 height 17
click at [312, 25] on link "Reimbursements" at bounding box center [297, 21] width 76 height 12
